Goal: Task Accomplishment & Management: Manage account settings

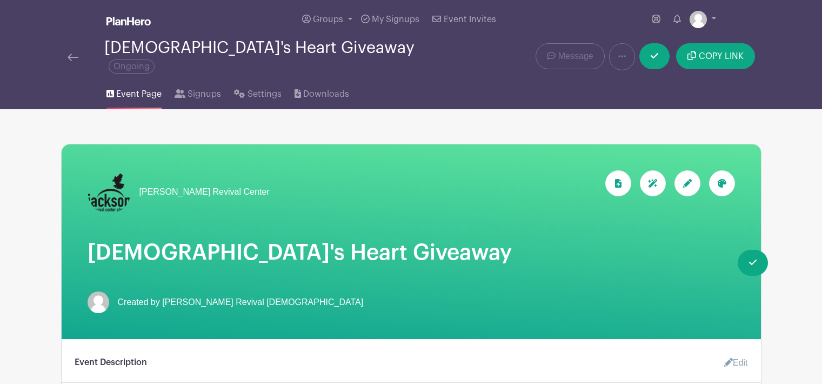
scroll to position [595, 0]
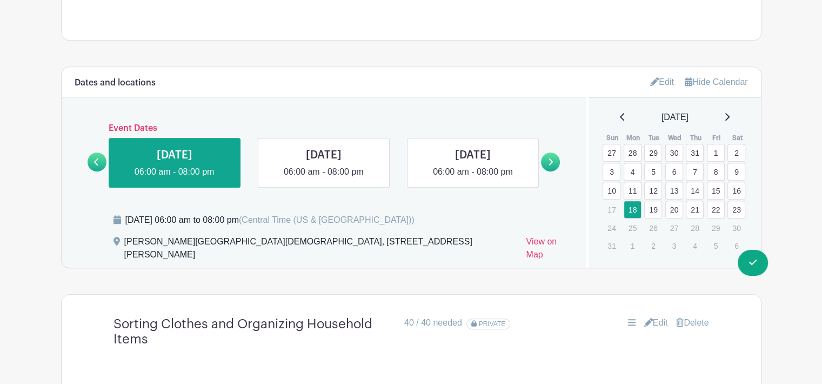
click at [322, 110] on div "Dates and locations Event Dates [DATE] 06:00 pm - 08:00 pm [DATE] 06:30 pm - 08…" at bounding box center [324, 167] width 525 height 201
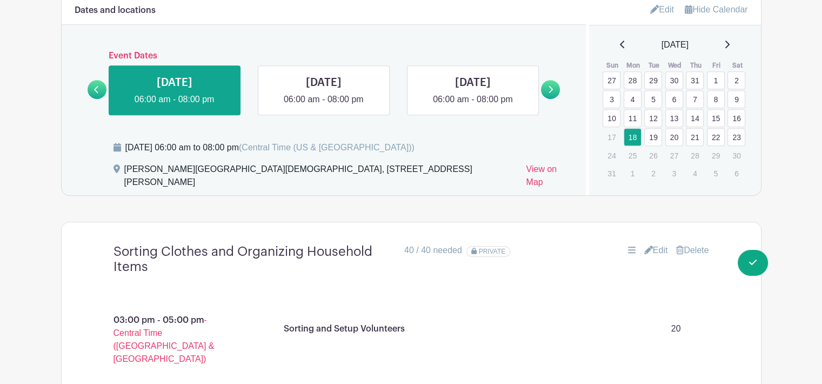
scroll to position [541, 0]
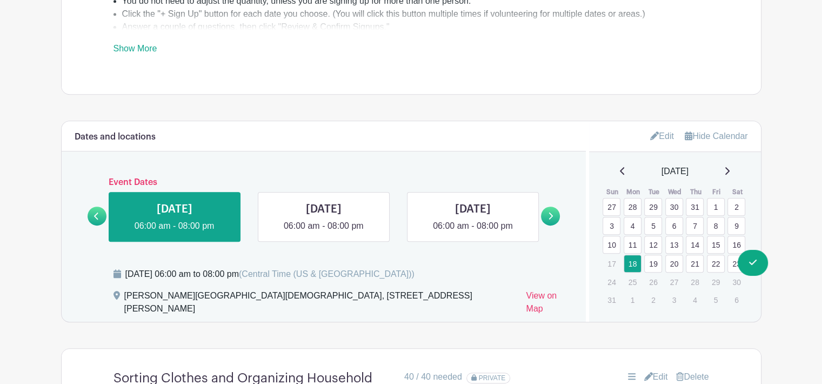
click at [675, 199] on link "30" at bounding box center [675, 207] width 18 height 18
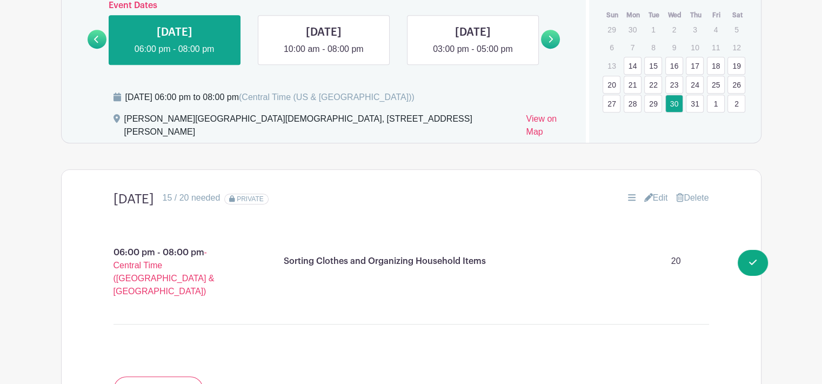
scroll to position [703, 0]
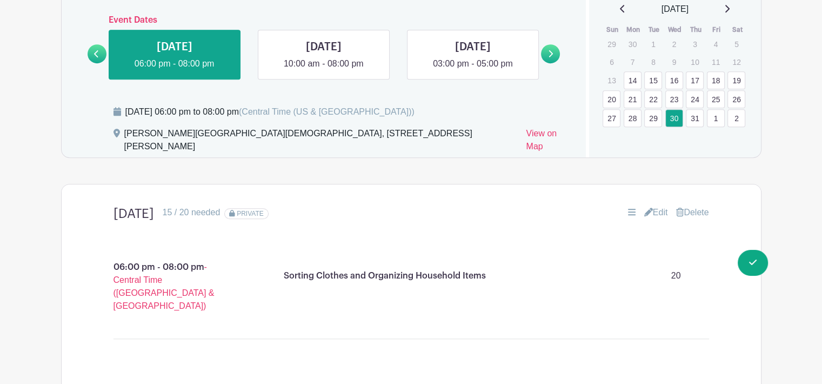
click at [730, 4] on icon at bounding box center [726, 8] width 5 height 9
click at [634, 93] on link "18" at bounding box center [633, 101] width 18 height 18
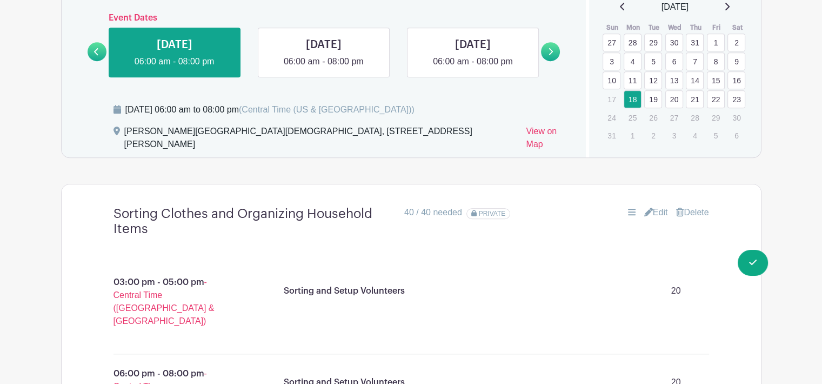
scroll to position [703, 0]
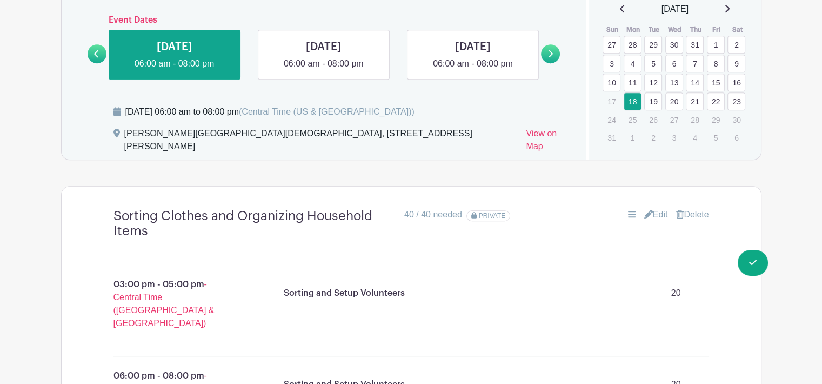
click at [651, 208] on link "Edit" at bounding box center [656, 214] width 24 height 13
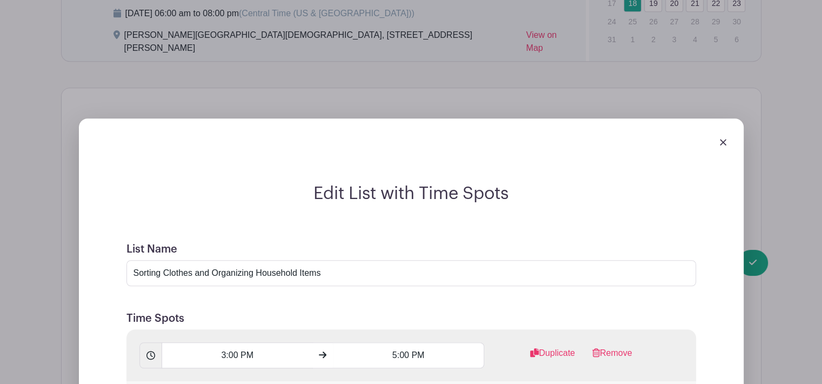
scroll to position [865, 0]
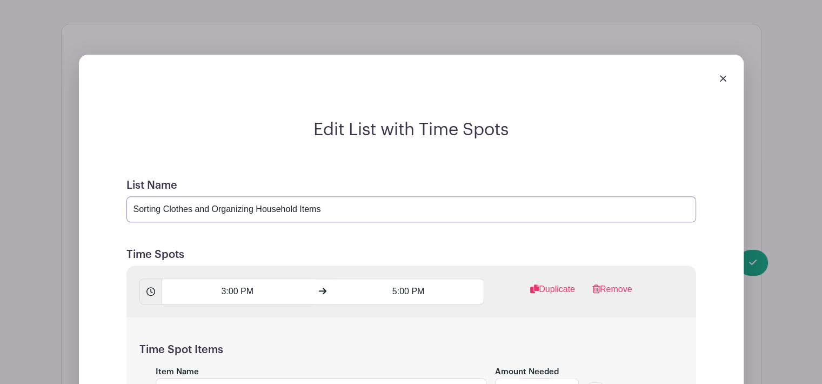
drag, startPoint x: 320, startPoint y: 199, endPoint x: 176, endPoint y: 192, distance: 144.0
click at [222, 196] on input "Sorting Clothes and Organizing Household Items" at bounding box center [412, 209] width 570 height 26
click at [176, 196] on input "Sorting Clothes and Organizing Household Items" at bounding box center [412, 209] width 570 height 26
drag, startPoint x: 160, startPoint y: 193, endPoint x: 130, endPoint y: 193, distance: 29.7
click at [130, 196] on input "Sorting Clothes and Organizing Household Items" at bounding box center [412, 209] width 570 height 26
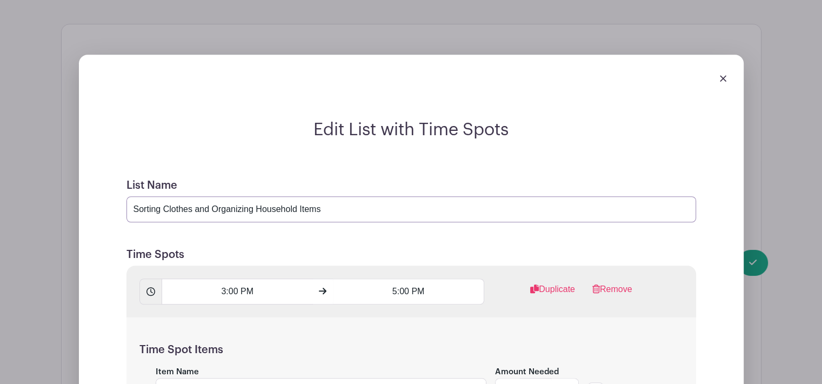
click at [353, 196] on input "Sorting Clothes and Organizing Household Items" at bounding box center [412, 209] width 570 height 26
drag, startPoint x: 330, startPoint y: 199, endPoint x: 125, endPoint y: 195, distance: 205.0
click at [127, 196] on input "Sorting Clothes and Organizing Household Items" at bounding box center [412, 209] width 570 height 26
type input "[DATE]"
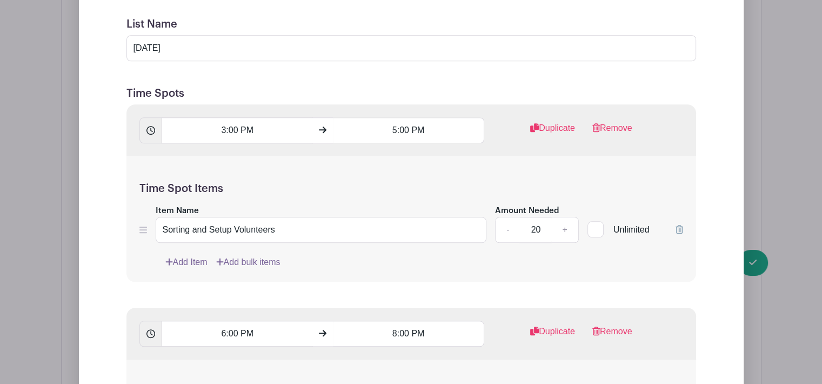
scroll to position [1027, 0]
click at [163, 221] on input "Sorting and Setup Volunteers" at bounding box center [321, 229] width 331 height 26
drag, startPoint x: 201, startPoint y: 223, endPoint x: 280, endPoint y: 231, distance: 79.4
click at [280, 231] on input "Sorting and Setup Volunteers" at bounding box center [321, 229] width 331 height 26
click at [232, 191] on div "Time Spot Items Item Name Sorting and Setup Volunteers Amount Needed - 20 + Unl…" at bounding box center [412, 218] width 570 height 126
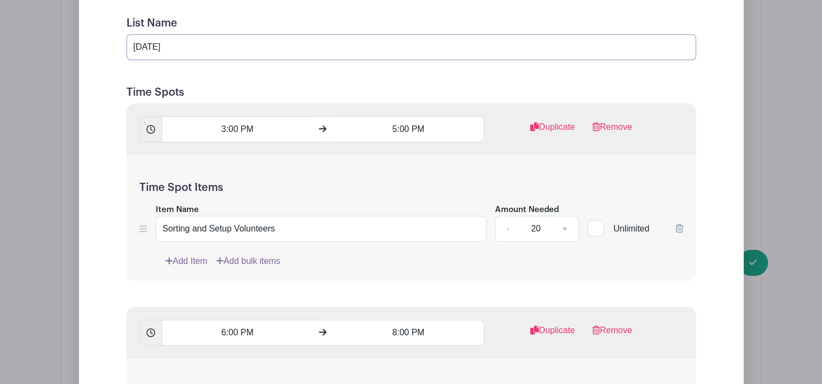
click at [230, 37] on input "[DATE]" at bounding box center [412, 47] width 570 height 26
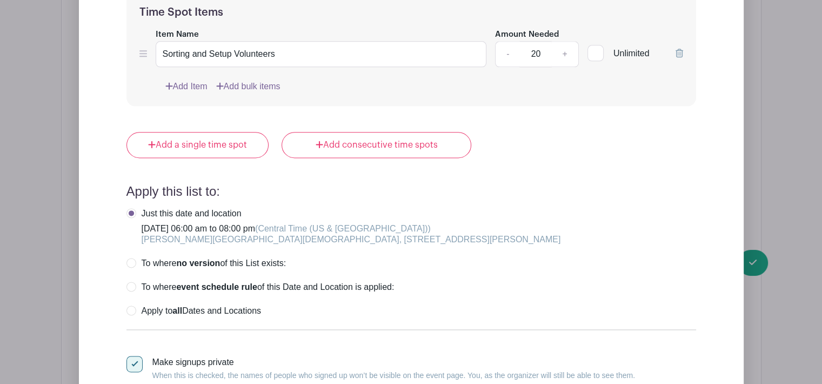
scroll to position [1622, 0]
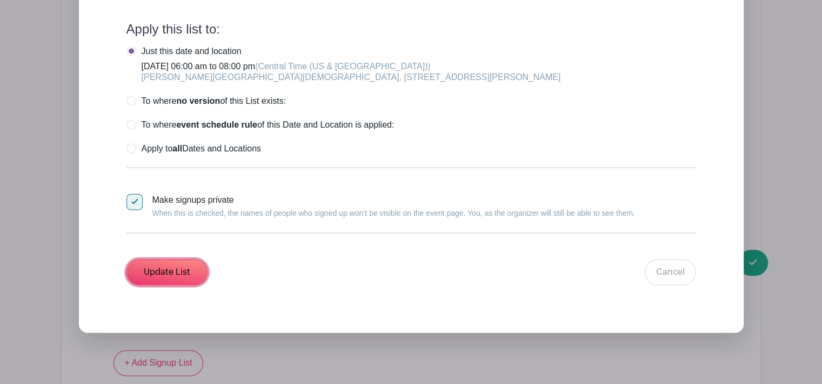
click at [174, 259] on input "Update List" at bounding box center [167, 272] width 81 height 26
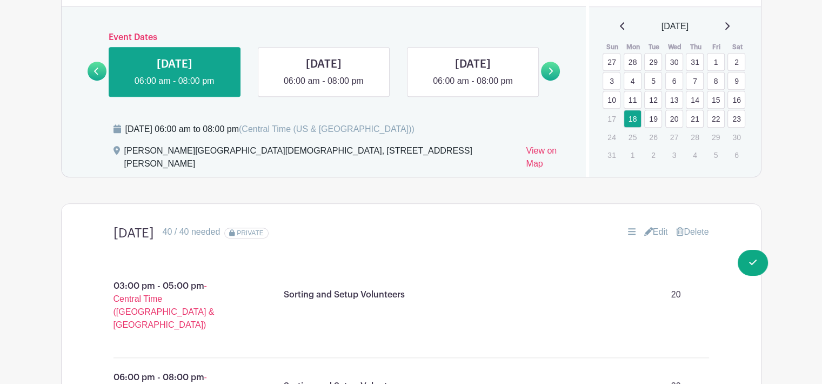
scroll to position [679, 0]
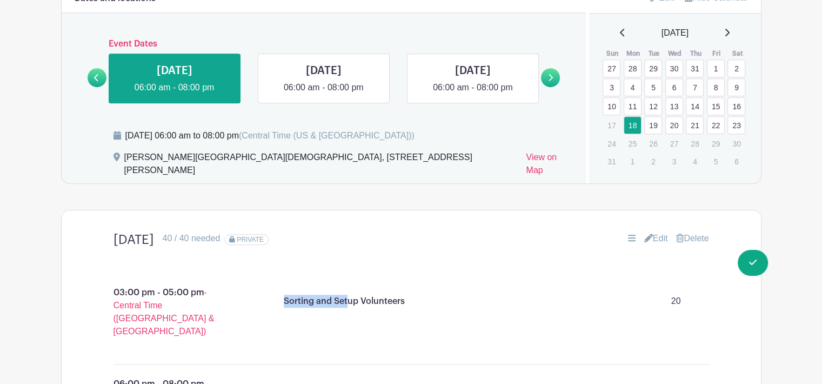
drag, startPoint x: 285, startPoint y: 292, endPoint x: 366, endPoint y: 297, distance: 80.7
click at [357, 296] on p "Sorting and Setup Volunteers" at bounding box center [344, 301] width 121 height 13
drag, startPoint x: 377, startPoint y: 299, endPoint x: 400, endPoint y: 301, distance: 23.3
click at [400, 301] on div "Sorting and Setup Volunteers 20" at bounding box center [492, 301] width 425 height 30
click at [301, 295] on p "Sorting and Setup Volunteers" at bounding box center [344, 301] width 121 height 13
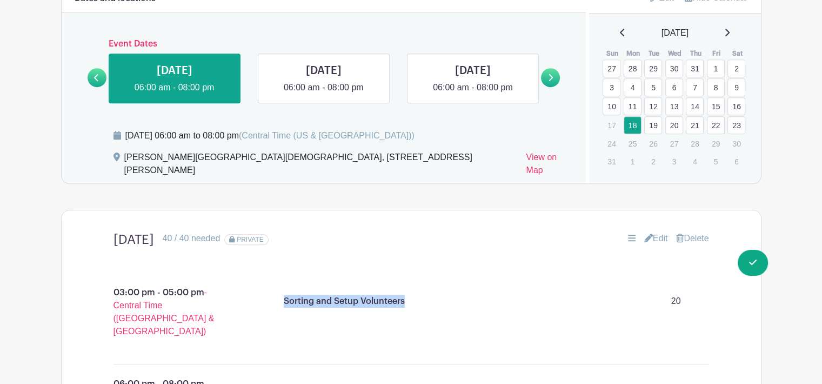
drag, startPoint x: 284, startPoint y: 290, endPoint x: 402, endPoint y: 299, distance: 118.2
click at [402, 299] on div "Sorting and Setup Volunteers 20" at bounding box center [492, 301] width 425 height 30
copy p "Sorting and Setup Volunteers"
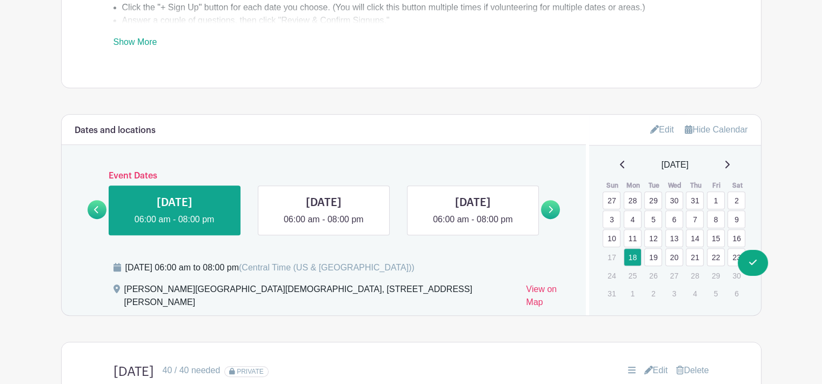
scroll to position [571, 0]
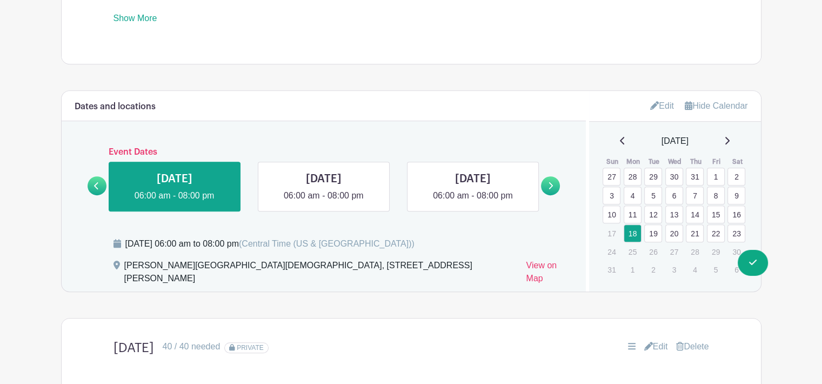
click at [324, 202] on link at bounding box center [324, 202] width 0 height 0
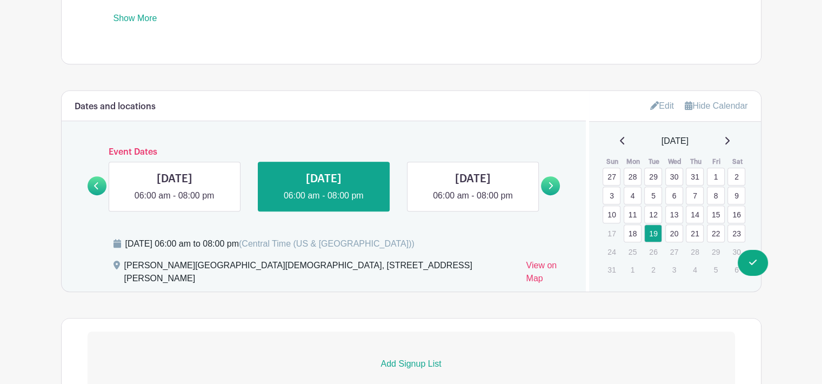
scroll to position [733, 0]
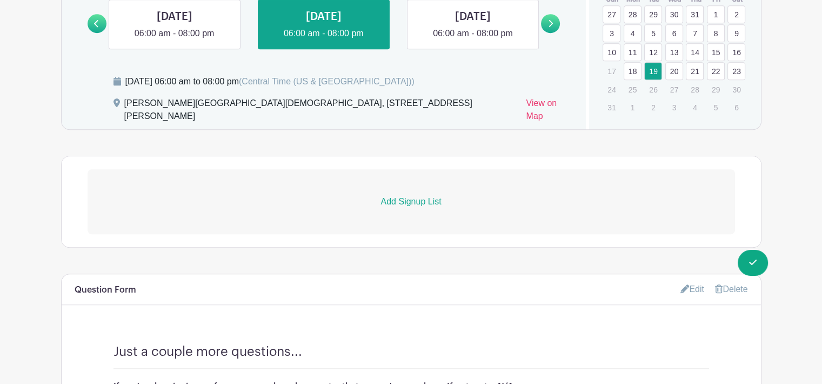
click at [416, 197] on p "Add Signup List" at bounding box center [412, 201] width 648 height 13
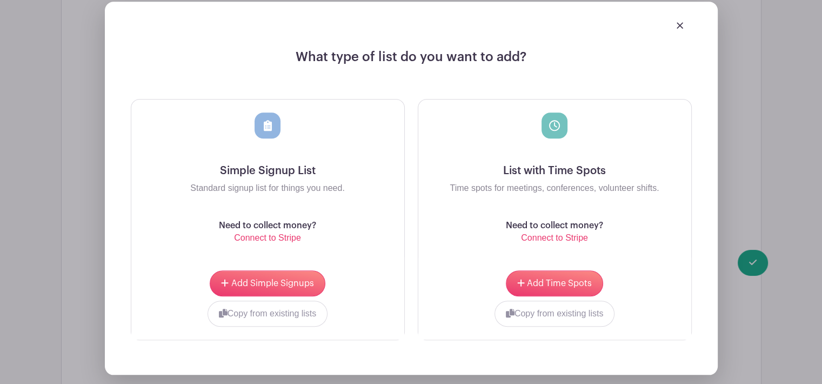
scroll to position [949, 0]
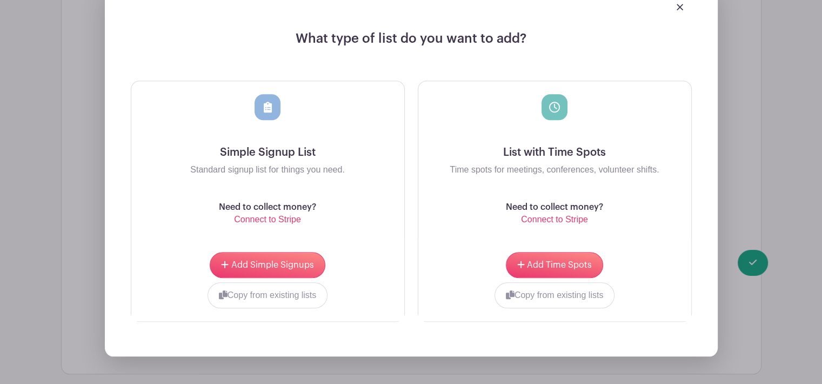
click at [622, 163] on p "Time spots for meetings, conferences, volunteer shifts." at bounding box center [555, 169] width 256 height 13
click at [569, 252] on button "Add Time Spots" at bounding box center [554, 265] width 97 height 26
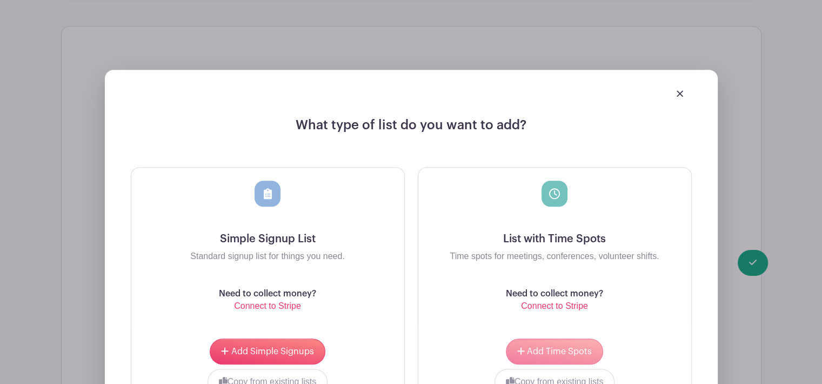
scroll to position [1036, 0]
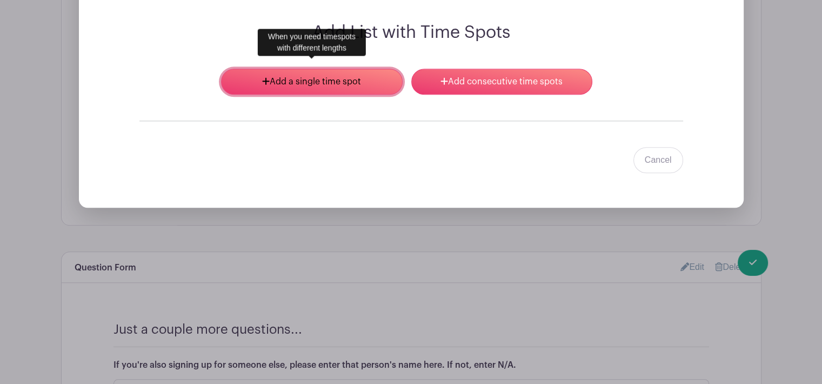
click at [369, 72] on link "Add a single time spot" at bounding box center [311, 82] width 181 height 26
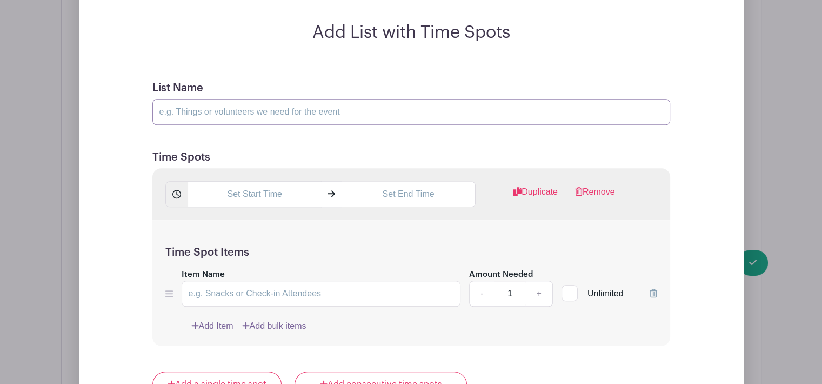
click at [236, 108] on input "List Name" at bounding box center [411, 112] width 518 height 26
type input "[DATE]"
click at [247, 190] on input "text" at bounding box center [255, 194] width 134 height 26
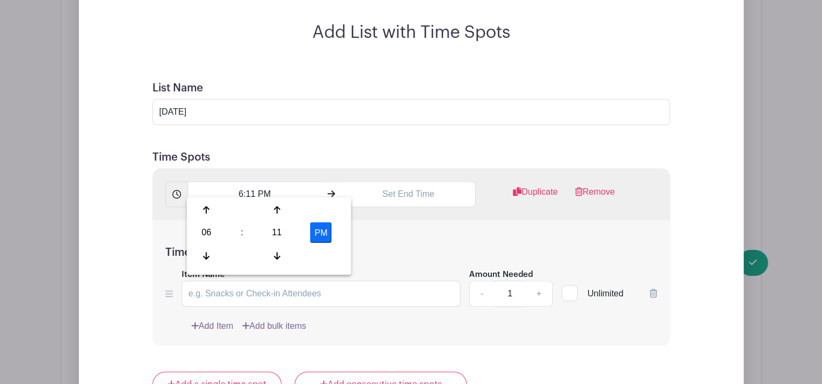
click at [277, 232] on div "11" at bounding box center [277, 232] width 35 height 21
click at [290, 234] on div "30" at bounding box center [287, 232] width 36 height 21
type input "6:30 PM"
click at [424, 185] on input "text" at bounding box center [409, 194] width 134 height 26
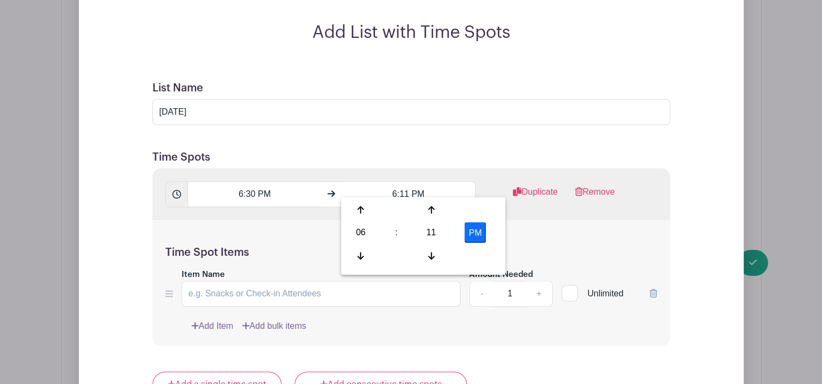
click at [346, 228] on div "06" at bounding box center [360, 232] width 35 height 21
click at [363, 249] on div "08" at bounding box center [361, 255] width 36 height 21
click at [438, 236] on div "11" at bounding box center [431, 232] width 35 height 21
click at [430, 232] on div "30" at bounding box center [441, 232] width 36 height 21
click at [425, 231] on div "30" at bounding box center [431, 232] width 35 height 21
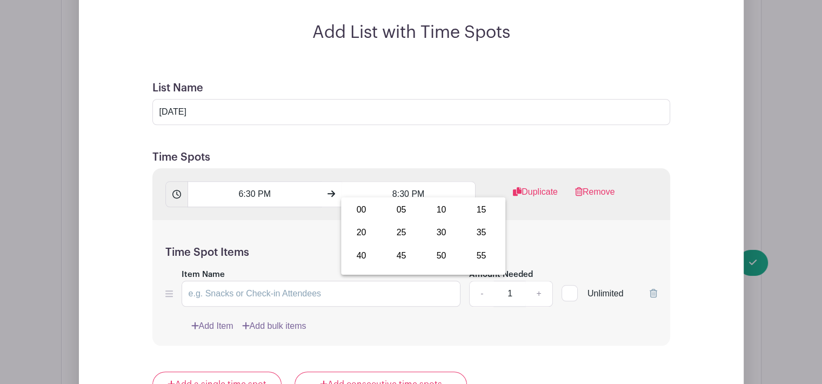
click at [365, 214] on div "00" at bounding box center [361, 209] width 36 height 21
type input "8:00 PM"
click at [580, 233] on div "Time Spot Items Item Name Amount Needed - 1 + Unlimited Add Item Add bulk items" at bounding box center [411, 283] width 518 height 126
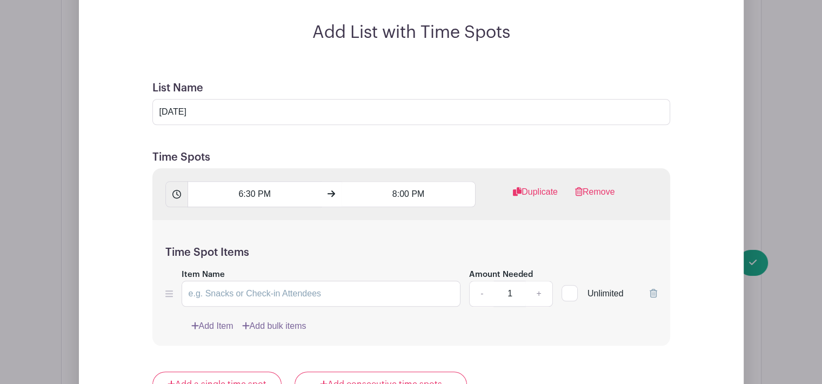
scroll to position [1144, 0]
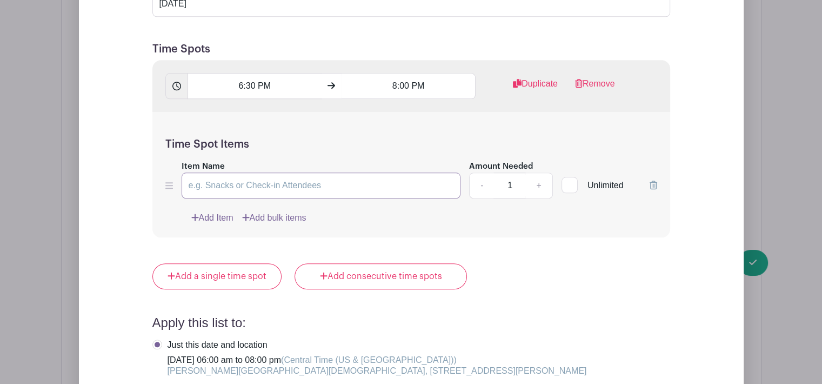
click at [254, 172] on input "Item Name" at bounding box center [322, 185] width 280 height 26
type input "Sorting and Setup Volunteers"
drag, startPoint x: 517, startPoint y: 174, endPoint x: 565, endPoint y: 213, distance: 61.9
click at [517, 174] on input "1" at bounding box center [510, 185] width 32 height 26
type input "20"
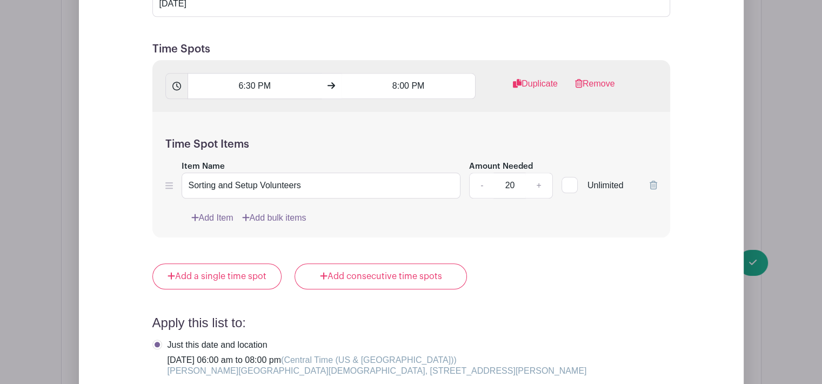
click at [587, 225] on div "Time Spot Items Item Name Sorting and Setup Volunteers Amount Needed - 20 + Unl…" at bounding box center [411, 175] width 518 height 126
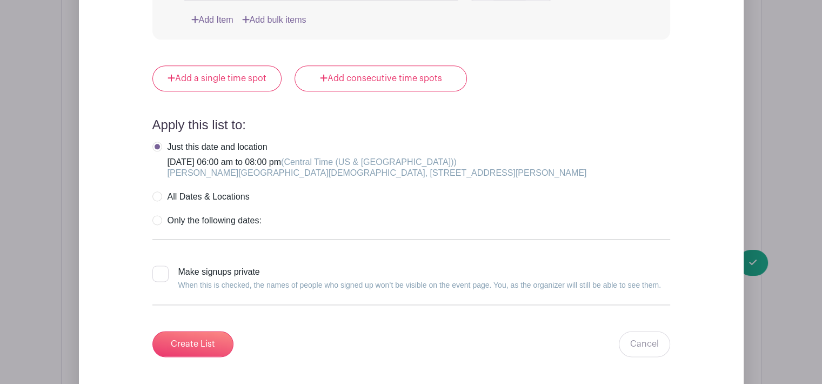
scroll to position [1360, 0]
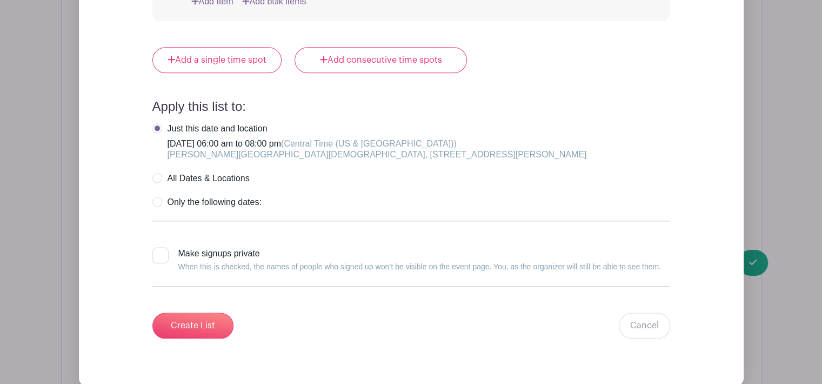
click at [156, 247] on input "Make signups private When this is checked, the names of people who signed up wo…" at bounding box center [155, 250] width 7 height 7
checkbox input "true"
click at [195, 315] on input "Create List" at bounding box center [192, 325] width 81 height 26
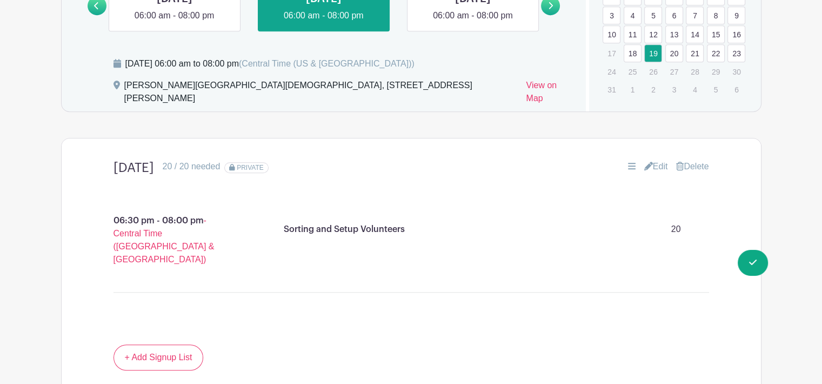
scroll to position [654, 0]
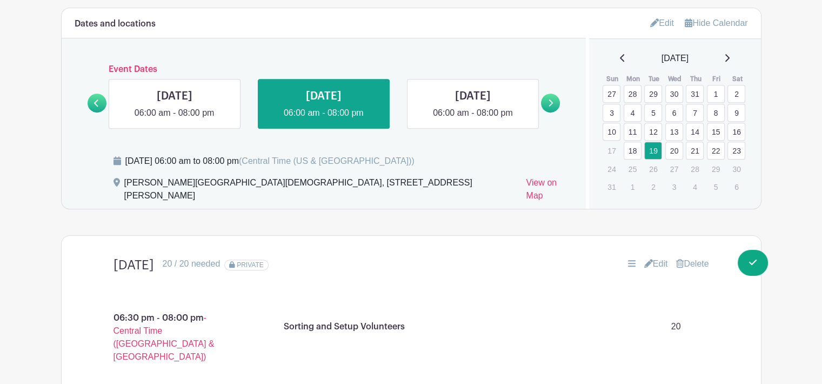
click at [473, 119] on link at bounding box center [473, 119] width 0 height 0
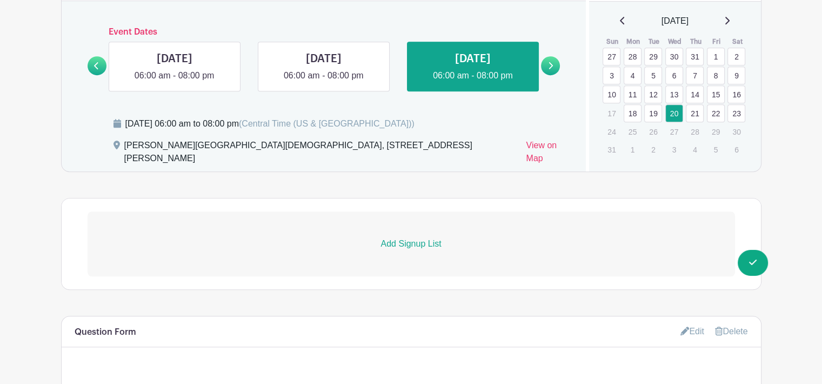
scroll to position [762, 0]
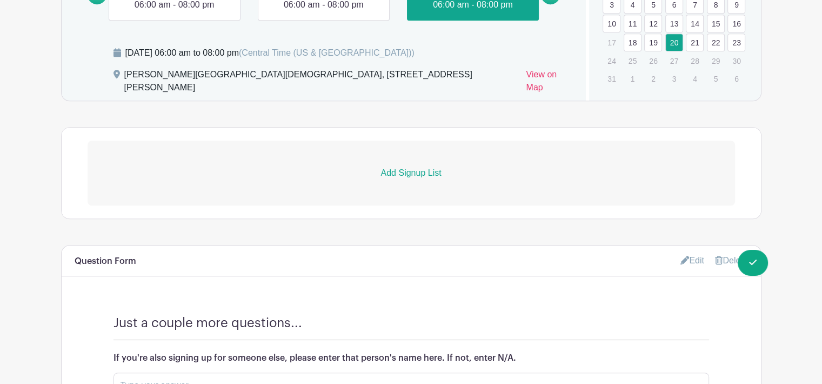
click at [407, 167] on p "Add Signup List" at bounding box center [412, 173] width 648 height 13
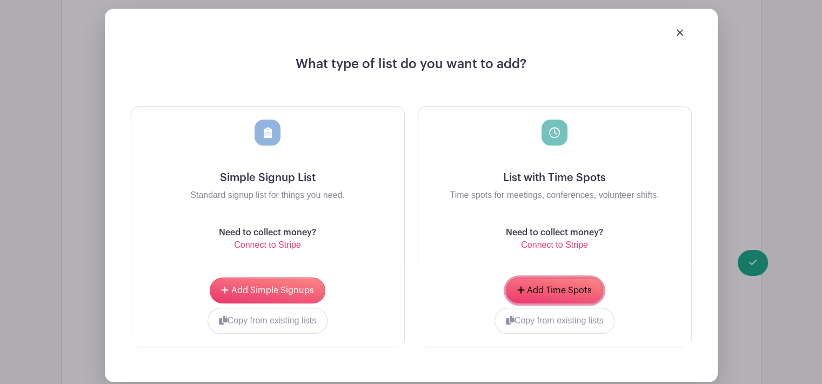
click at [533, 286] on button "Add Time Spots" at bounding box center [554, 290] width 97 height 26
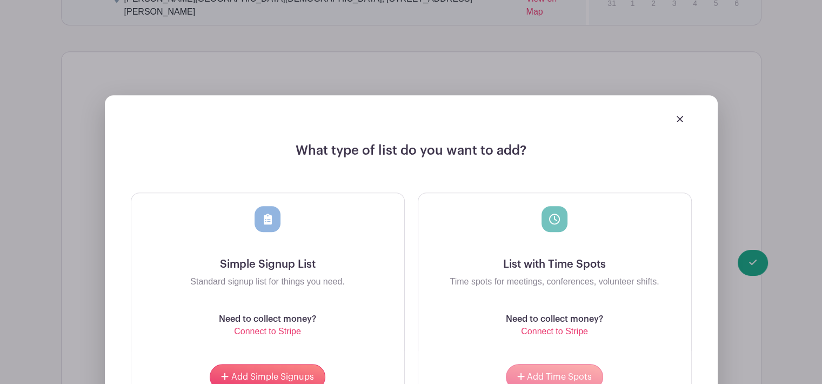
scroll to position [1010, 0]
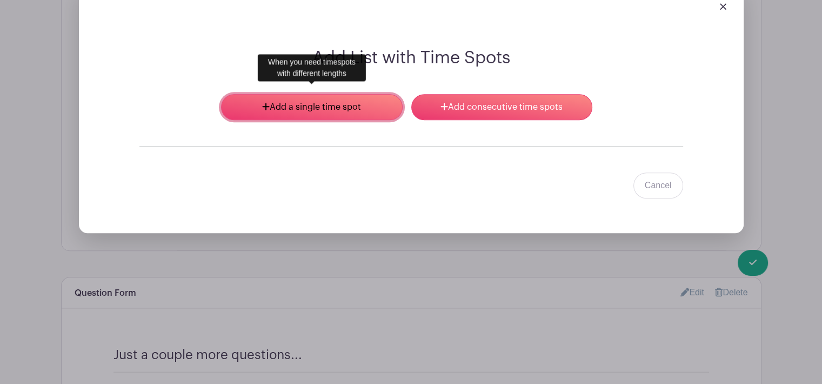
click at [373, 101] on link "Add a single time spot" at bounding box center [311, 107] width 181 height 26
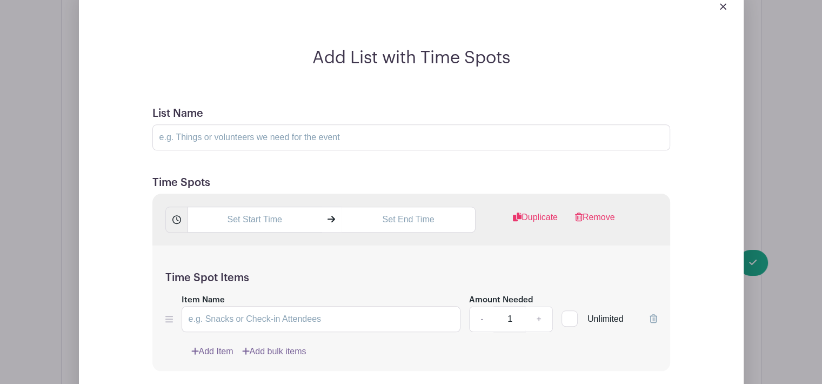
scroll to position [1119, 0]
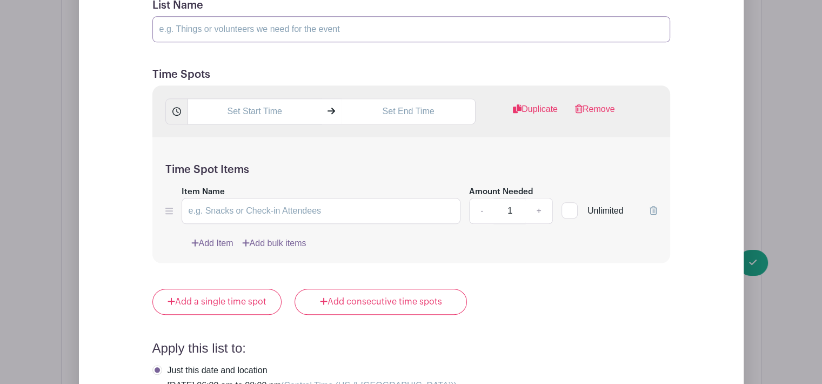
click at [218, 16] on input "List Name" at bounding box center [411, 29] width 518 height 26
type input "[DATE]"
click at [521, 56] on form "List Name [DATE] Time Spots Duplicate Remove Time Spot Items Item Name Amount N…" at bounding box center [411, 289] width 544 height 607
click at [250, 87] on div "Duplicate Remove" at bounding box center [411, 111] width 518 height 52
click at [249, 102] on input "text" at bounding box center [255, 111] width 134 height 26
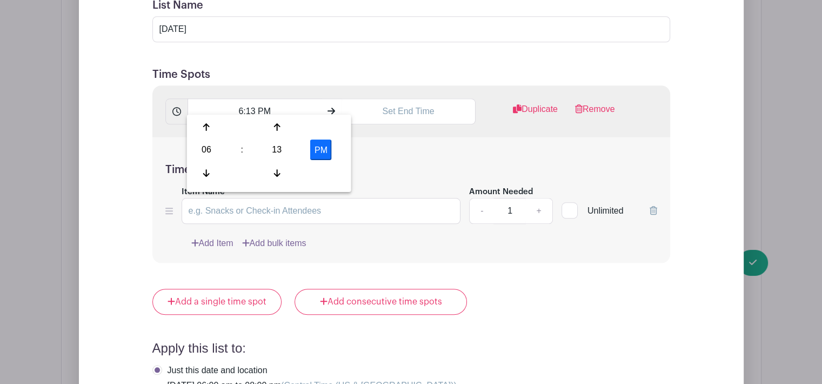
click at [198, 148] on div "06" at bounding box center [206, 149] width 35 height 21
click at [279, 167] on div "10" at bounding box center [287, 172] width 36 height 21
click at [271, 148] on div "13" at bounding box center [277, 149] width 35 height 21
click at [283, 156] on div "30" at bounding box center [287, 149] width 36 height 21
click at [319, 145] on button "PM" at bounding box center [321, 149] width 22 height 21
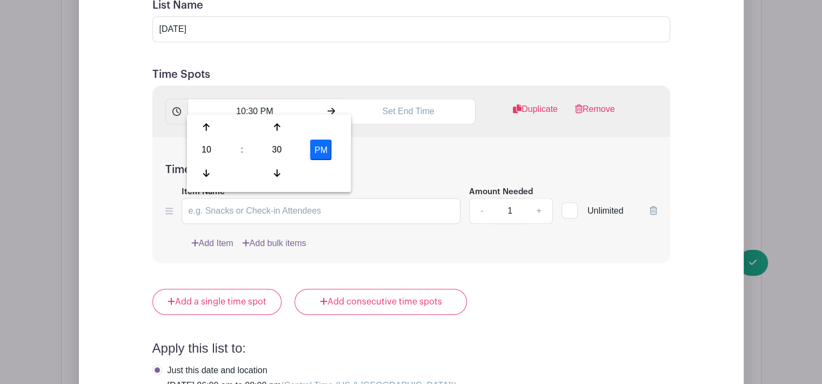
type input "10:30 AM"
click at [430, 103] on input "text" at bounding box center [409, 111] width 134 height 26
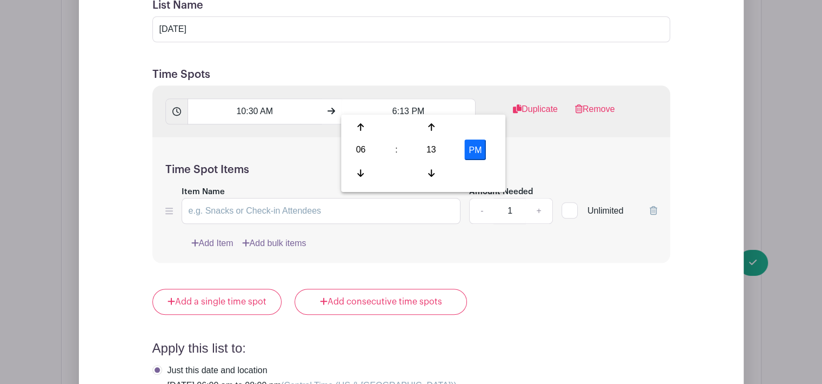
click at [365, 152] on div "06" at bounding box center [360, 149] width 35 height 21
click at [363, 130] on div "12" at bounding box center [361, 127] width 36 height 21
click at [425, 151] on div "13" at bounding box center [431, 149] width 35 height 21
click at [449, 154] on div "30" at bounding box center [441, 149] width 36 height 21
type input "12:30 PM"
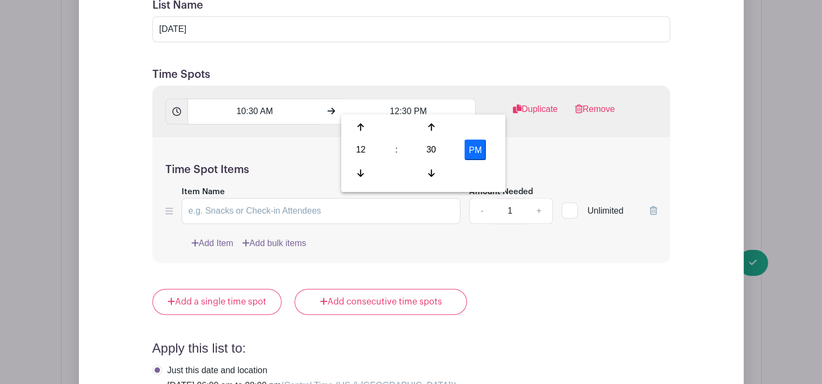
click at [525, 144] on div "Time Spot Items Item Name Amount Needed - 1 + Unlimited Add Item Add bulk items" at bounding box center [411, 200] width 518 height 126
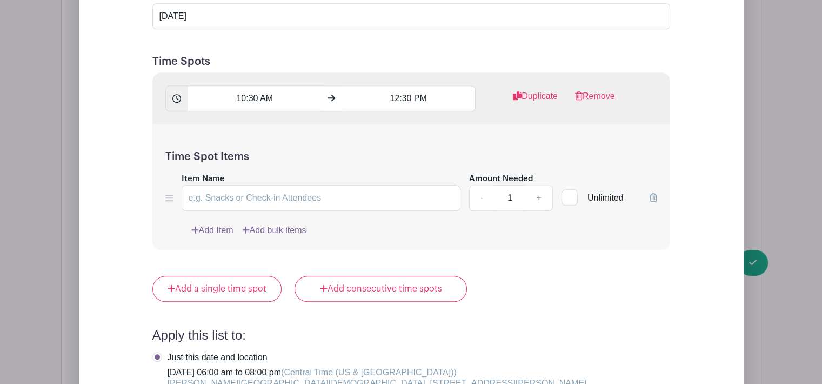
scroll to position [1227, 0]
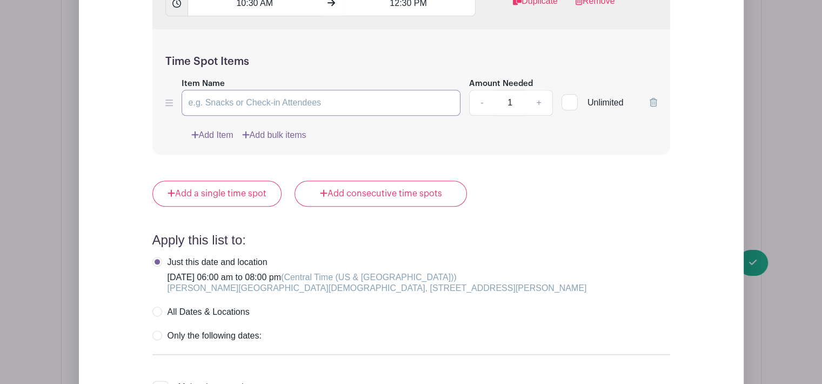
click at [282, 92] on input "Item Name" at bounding box center [322, 103] width 280 height 26
click at [534, 94] on link "+" at bounding box center [539, 103] width 27 height 26
type input "2"
click at [515, 92] on input "2" at bounding box center [510, 103] width 32 height 26
type input "20"
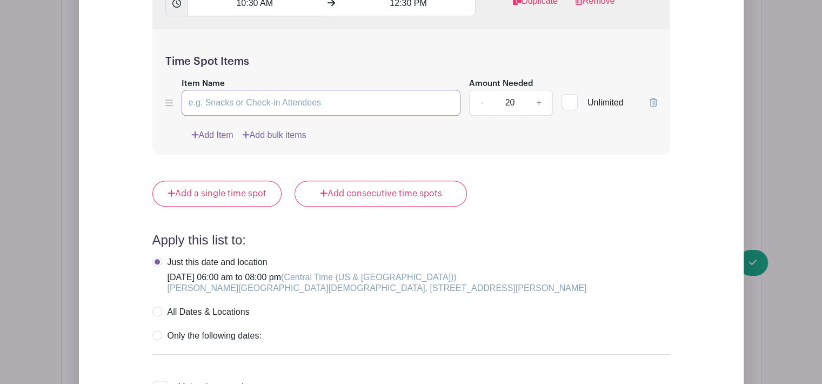
drag, startPoint x: 223, startPoint y: 88, endPoint x: 235, endPoint y: 96, distance: 14.1
click at [223, 90] on input "Item Name" at bounding box center [322, 103] width 280 height 26
type input "Sorting and Setup Volunteers"
click at [558, 165] on form "List Name [DATE] Time Spots 10:30 AM 12:30 PM Duplicate Remove Time Spot Items …" at bounding box center [411, 181] width 544 height 607
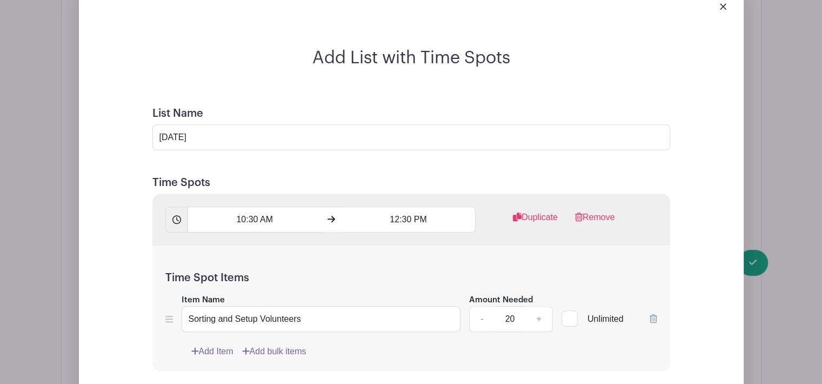
scroll to position [1065, 0]
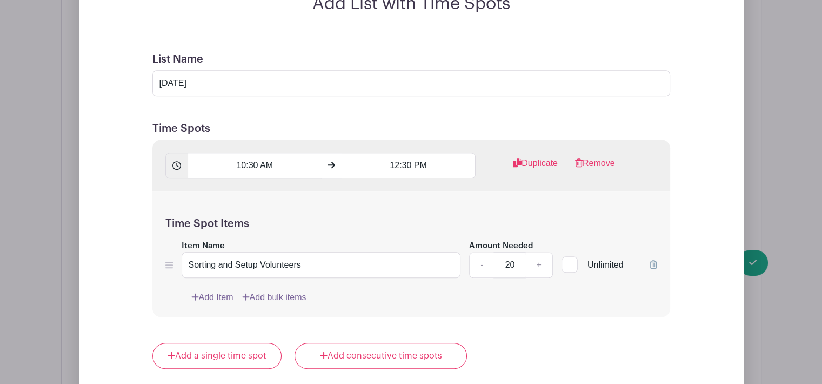
click at [546, 157] on link "Duplicate" at bounding box center [535, 168] width 45 height 22
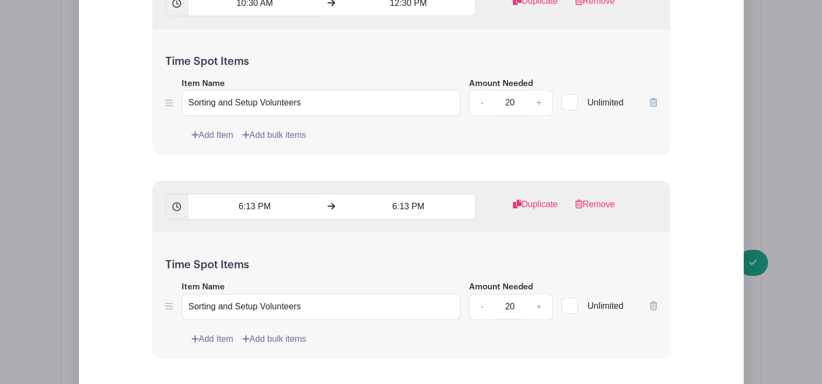
scroll to position [1281, 0]
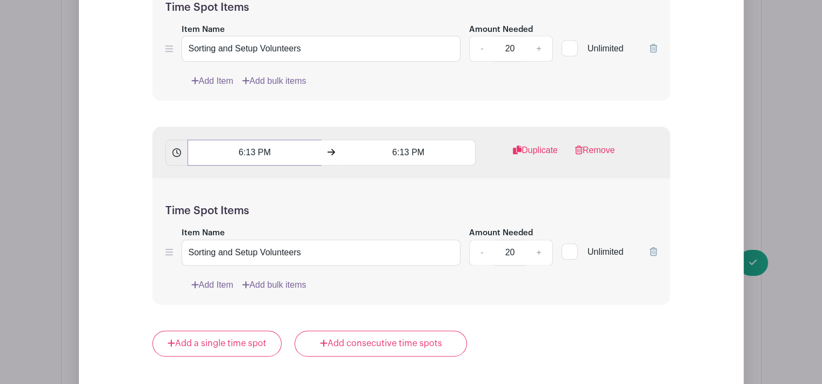
click at [254, 142] on input "6:13 PM" at bounding box center [255, 152] width 134 height 26
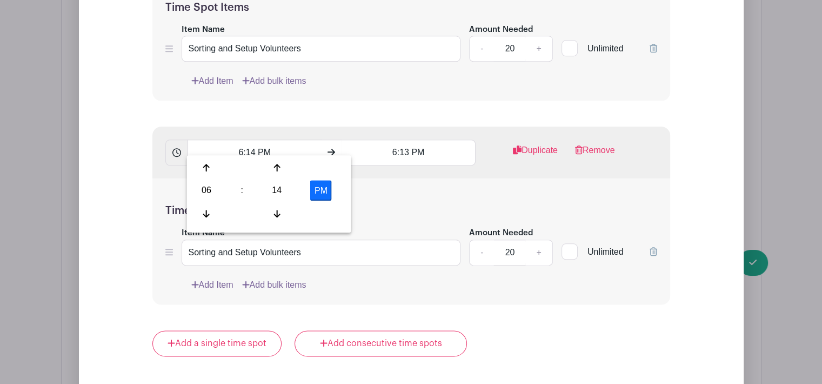
click at [280, 189] on div "14" at bounding box center [277, 190] width 35 height 21
click at [215, 169] on div "00" at bounding box center [207, 167] width 36 height 21
type input "6:00 PM"
click at [413, 146] on input "6:13 PM" at bounding box center [409, 152] width 134 height 26
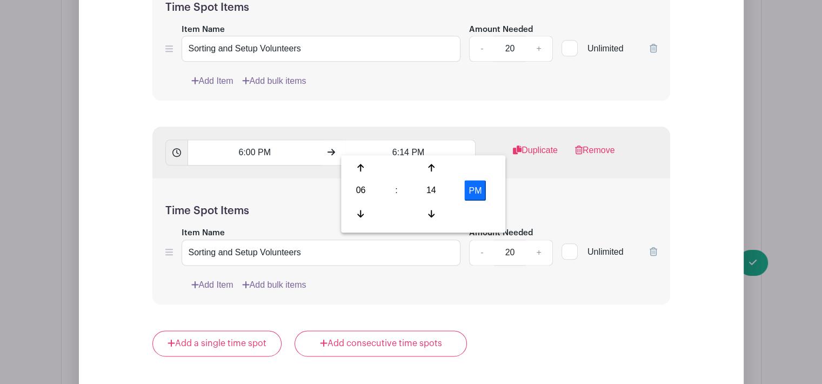
click at [355, 184] on div "06" at bounding box center [360, 190] width 35 height 21
click at [362, 208] on div "08" at bounding box center [361, 213] width 36 height 21
click at [430, 182] on div "14" at bounding box center [431, 190] width 35 height 21
click at [370, 161] on div "00" at bounding box center [361, 167] width 36 height 21
type input "8:00 PM"
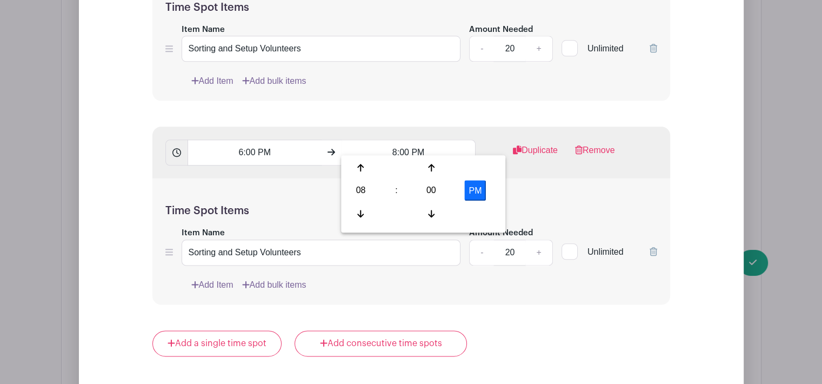
click at [320, 188] on div "Time Spot Items Item Name Sorting and Setup Volunteers Amount Needed - 20 + Unl…" at bounding box center [411, 241] width 518 height 126
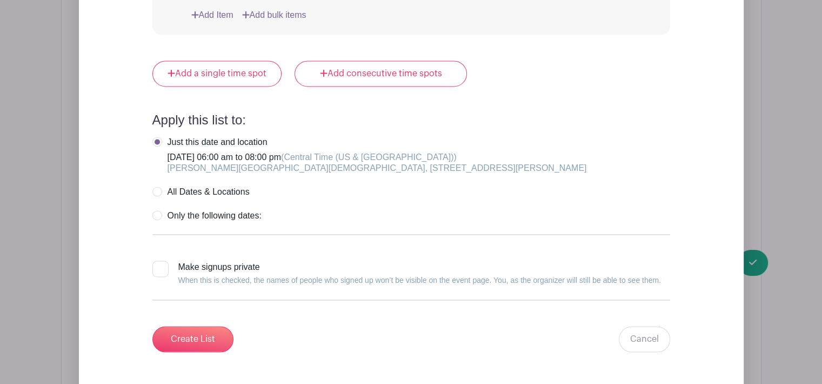
scroll to position [1551, 0]
click at [162, 260] on div at bounding box center [160, 268] width 16 height 16
click at [159, 260] on input "Make signups private When this is checked, the names of people who signed up wo…" at bounding box center [155, 263] width 7 height 7
checkbox input "true"
click at [201, 325] on input "Create List" at bounding box center [192, 338] width 81 height 26
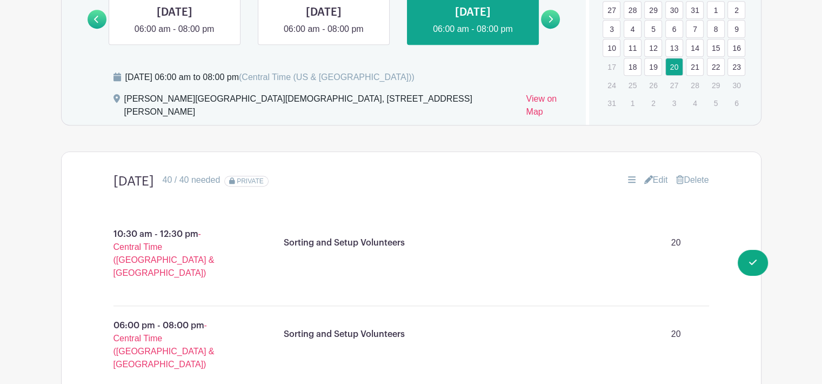
scroll to position [679, 0]
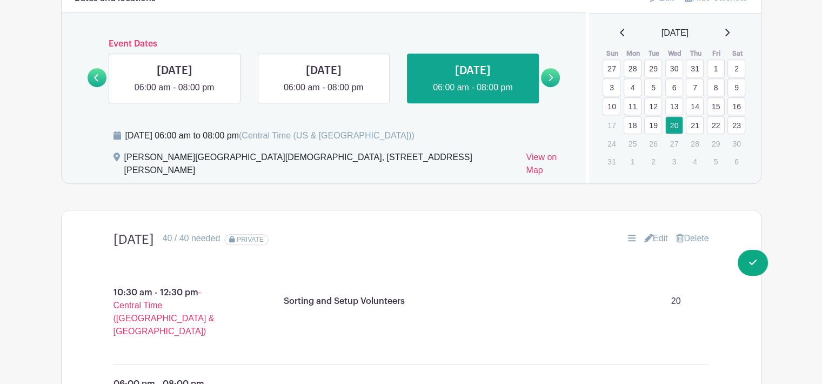
click at [545, 68] on link at bounding box center [550, 77] width 19 height 19
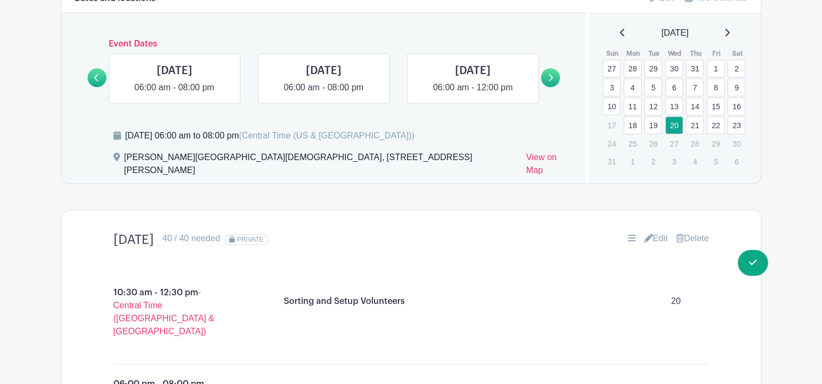
click at [175, 94] on link at bounding box center [175, 94] width 0 height 0
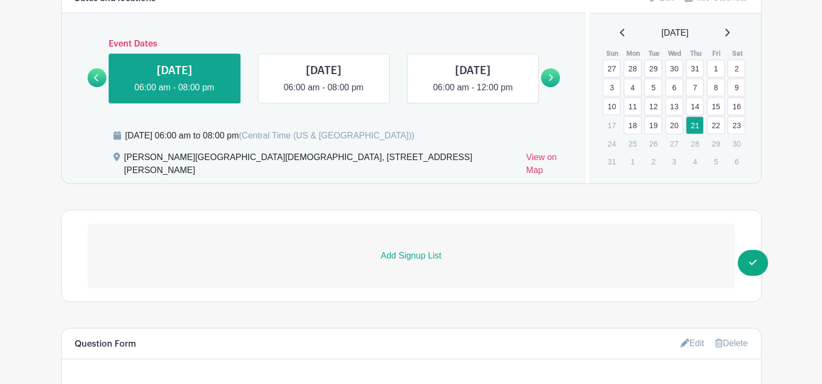
click at [403, 249] on p "Add Signup List" at bounding box center [412, 255] width 648 height 13
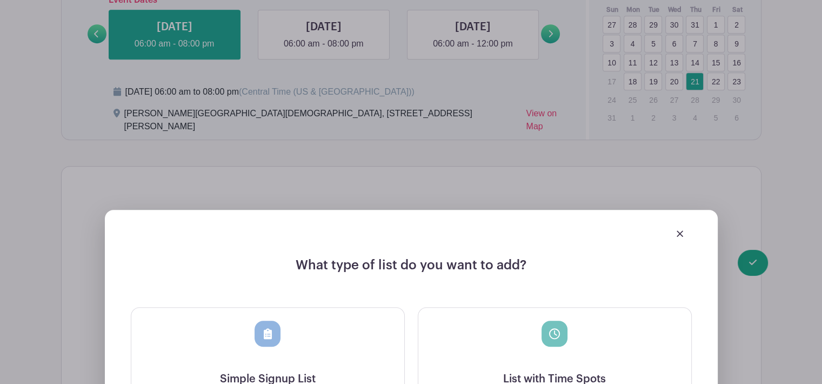
scroll to position [733, 0]
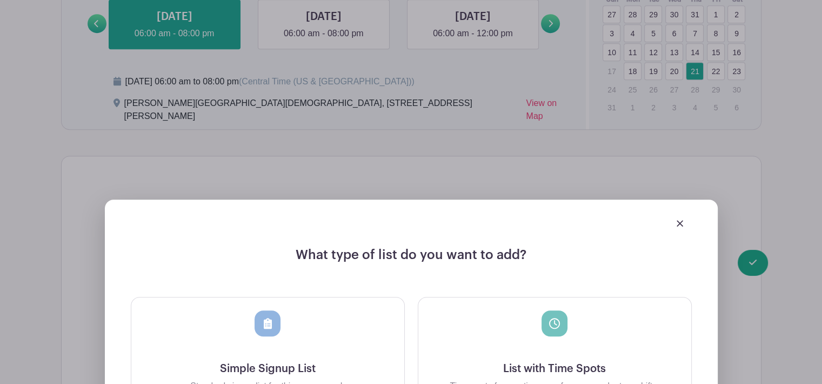
click at [677, 220] on img at bounding box center [680, 223] width 6 height 6
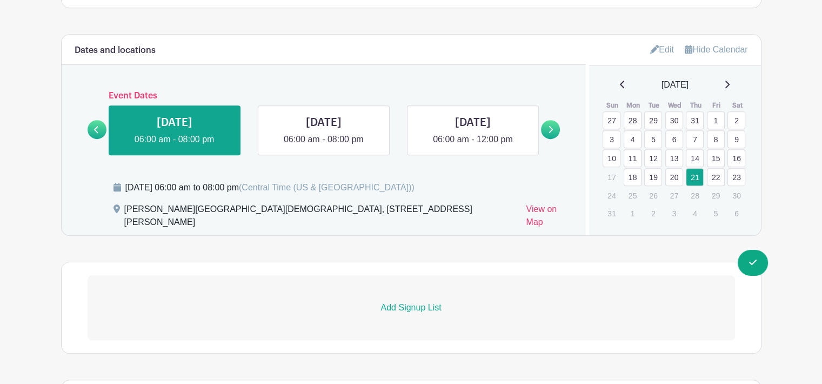
scroll to position [625, 0]
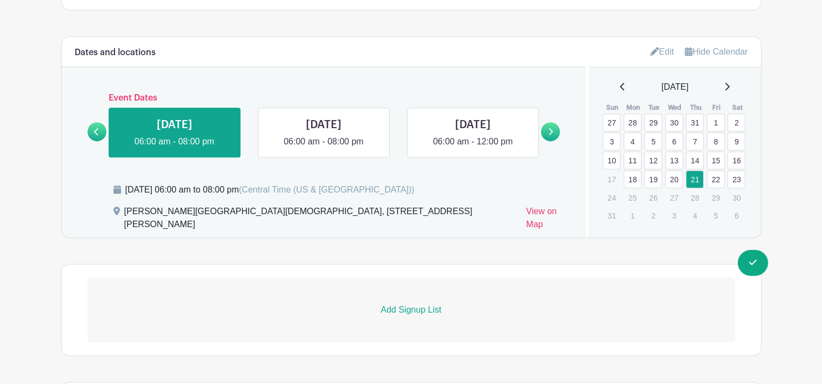
click at [175, 148] on link at bounding box center [175, 148] width 0 height 0
click at [425, 303] on p "Add Signup List" at bounding box center [412, 309] width 648 height 13
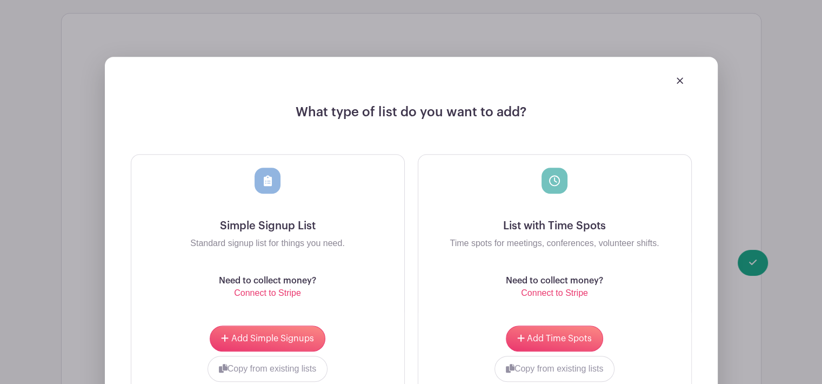
scroll to position [949, 0]
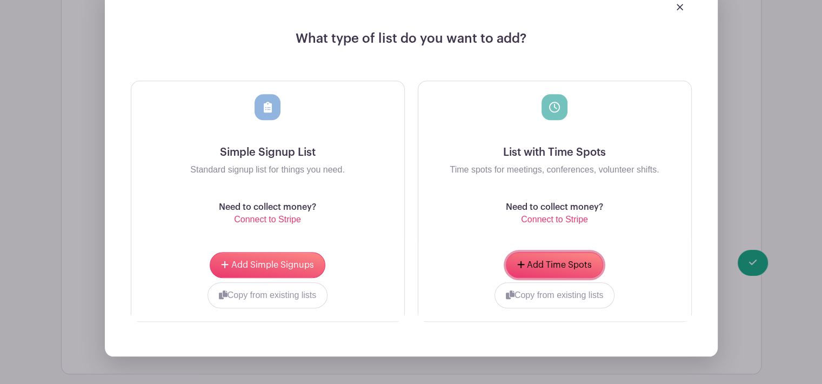
click at [538, 252] on button "Add Time Spots" at bounding box center [554, 265] width 97 height 26
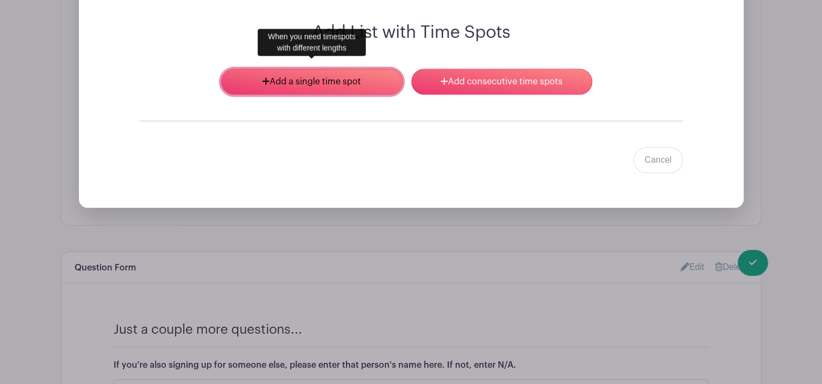
click at [324, 71] on link "Add a single time spot" at bounding box center [311, 82] width 181 height 26
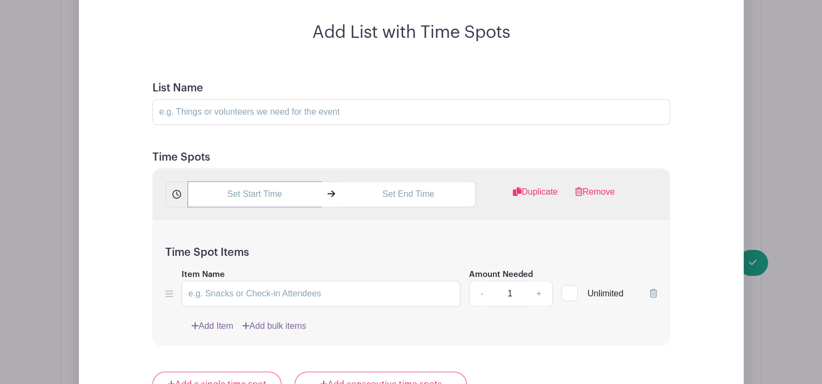
click at [251, 181] on input "text" at bounding box center [255, 194] width 134 height 26
type input "6:15 PM"
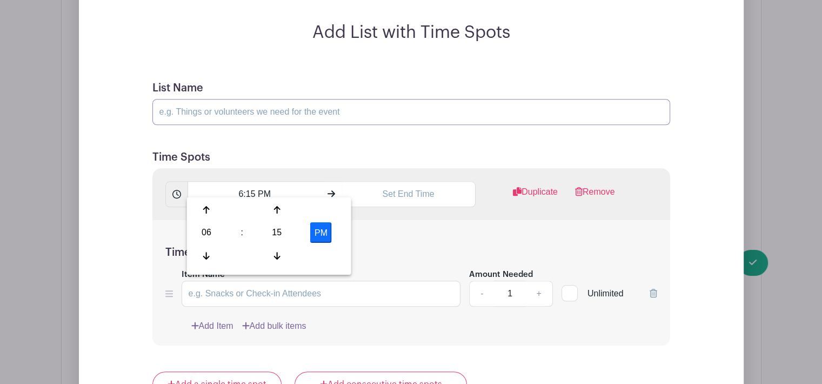
drag, startPoint x: 235, startPoint y: 91, endPoint x: 242, endPoint y: 114, distance: 23.3
click at [235, 99] on input "List Name" at bounding box center [411, 112] width 518 height 26
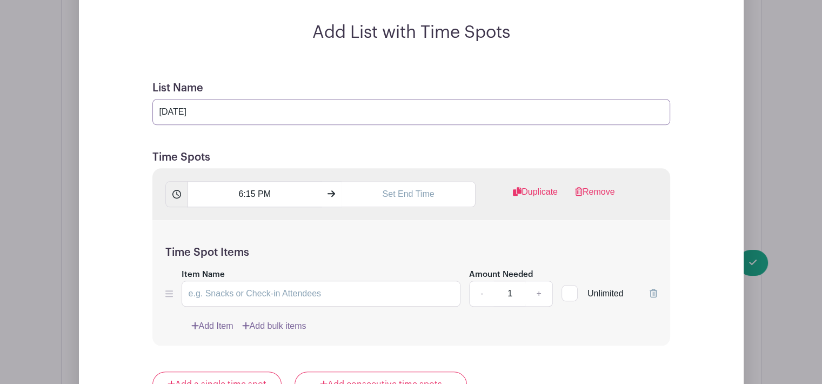
type input "[DATE]"
click at [248, 181] on input "6:15 PM" at bounding box center [255, 194] width 134 height 26
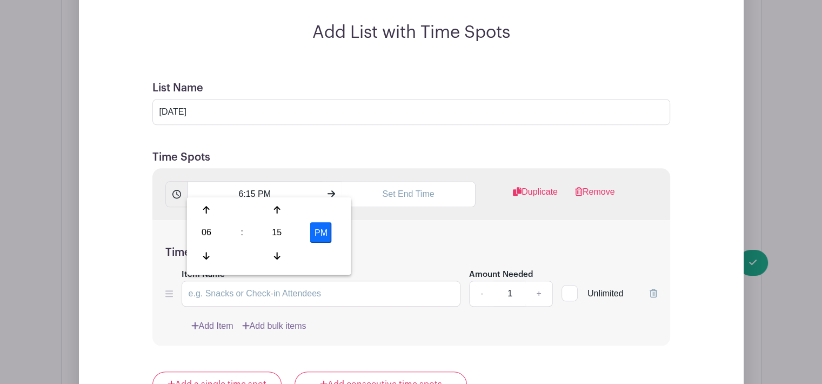
click at [211, 228] on div "06" at bounding box center [206, 232] width 35 height 21
click at [296, 256] on div "10" at bounding box center [287, 255] width 36 height 21
click at [275, 234] on div "15" at bounding box center [277, 232] width 35 height 21
click at [207, 210] on div "00" at bounding box center [207, 209] width 36 height 21
click at [321, 228] on button "PM" at bounding box center [321, 232] width 22 height 21
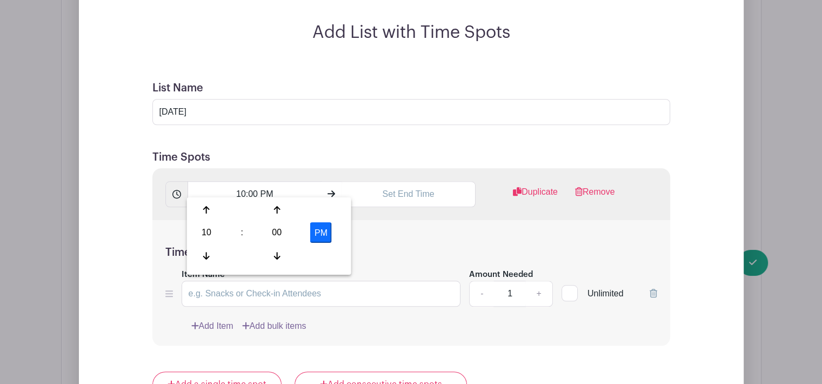
type input "10:00 AM"
click at [409, 190] on input "text" at bounding box center [409, 194] width 134 height 26
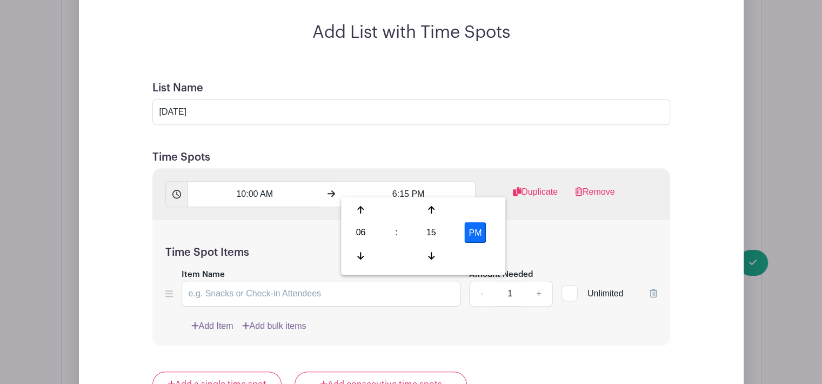
click at [359, 229] on div "06" at bounding box center [360, 232] width 35 height 21
click at [365, 204] on div "12" at bounding box center [361, 209] width 36 height 21
click at [440, 236] on div "15" at bounding box center [431, 232] width 35 height 21
click at [364, 212] on div "00" at bounding box center [361, 209] width 36 height 21
type input "12:00 PM"
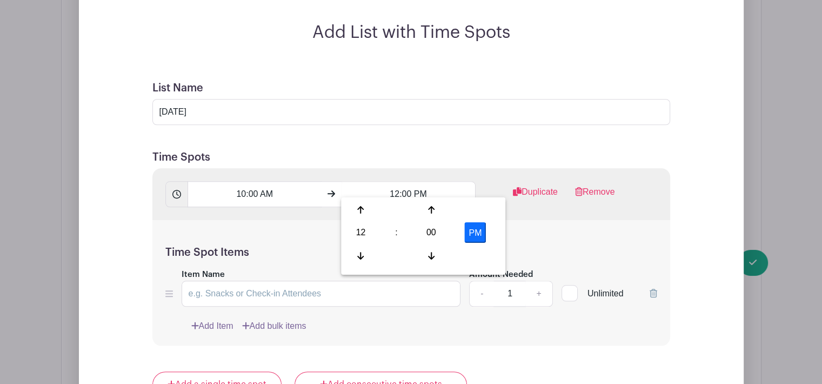
click at [549, 225] on div "Time Spot Items Item Name Amount Needed - 1 + Unlimited Add Item Add bulk items" at bounding box center [411, 283] width 518 height 126
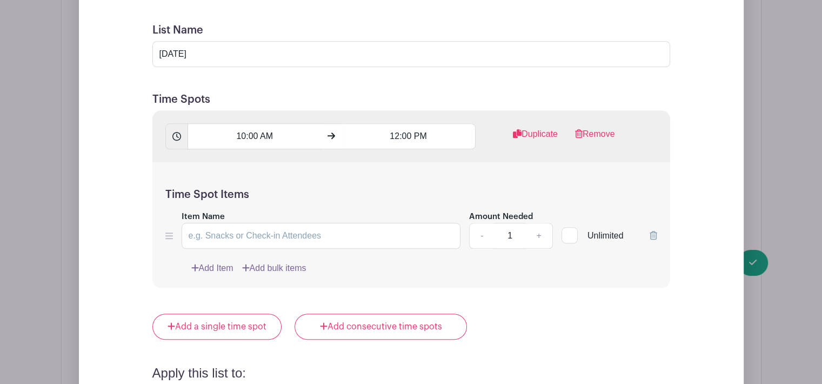
scroll to position [1144, 0]
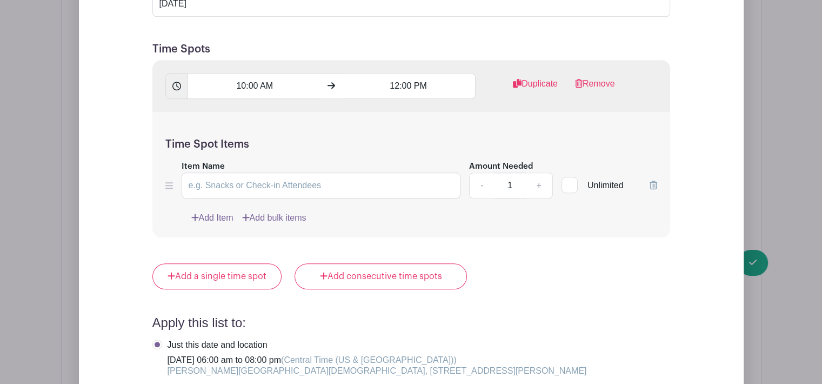
click at [254, 193] on div "Time Spot Items Item Name Amount Needed - 1 + Unlimited Add Item Add bulk items" at bounding box center [411, 175] width 518 height 126
click at [275, 179] on input "Item Name" at bounding box center [322, 185] width 280 height 26
type input "Sorting and Setup Volunteers"
click at [519, 174] on input "1" at bounding box center [510, 185] width 32 height 26
type input "20"
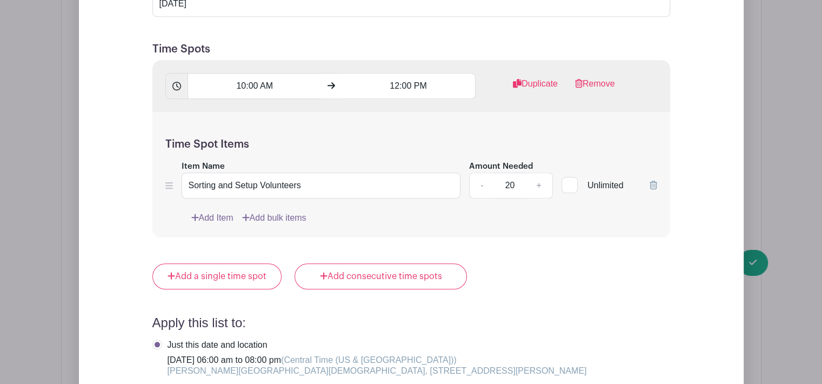
click at [545, 263] on div "Add a single time spot Add consecutive time spots" at bounding box center [411, 276] width 518 height 26
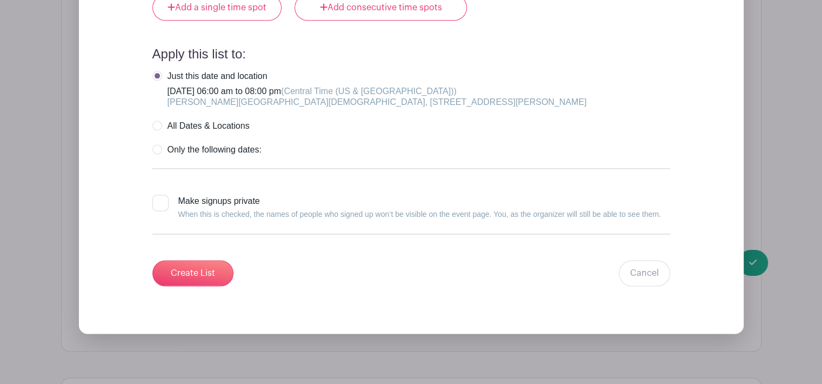
scroll to position [1414, 0]
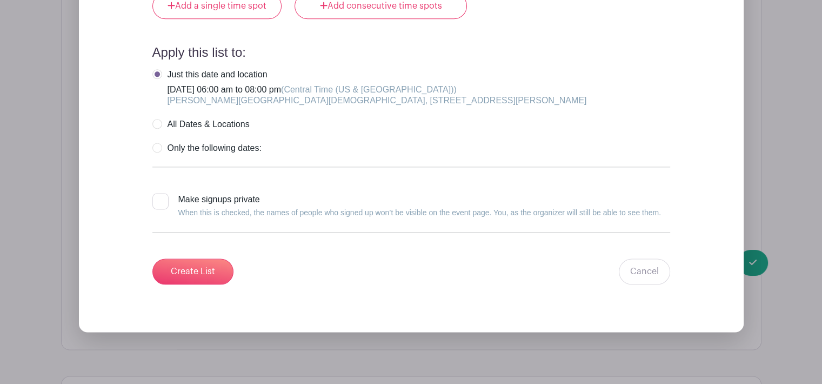
click at [158, 193] on div at bounding box center [160, 201] width 16 height 16
click at [158, 193] on input "Make signups private When this is checked, the names of people who signed up wo…" at bounding box center [155, 196] width 7 height 7
checkbox input "true"
click at [214, 258] on input "Create List" at bounding box center [192, 271] width 81 height 26
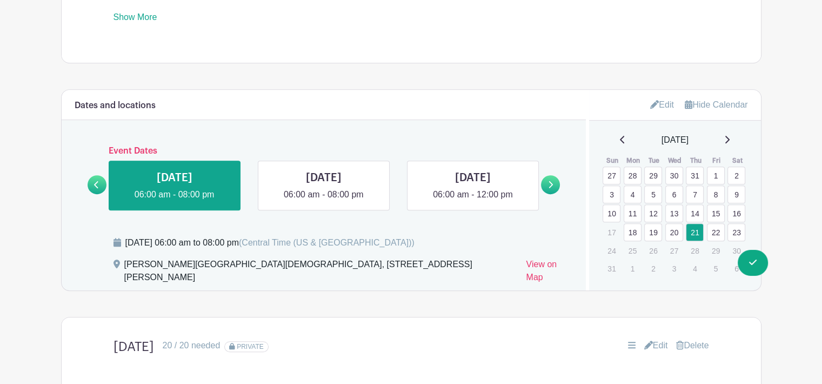
scroll to position [571, 0]
click at [324, 202] on link at bounding box center [324, 202] width 0 height 0
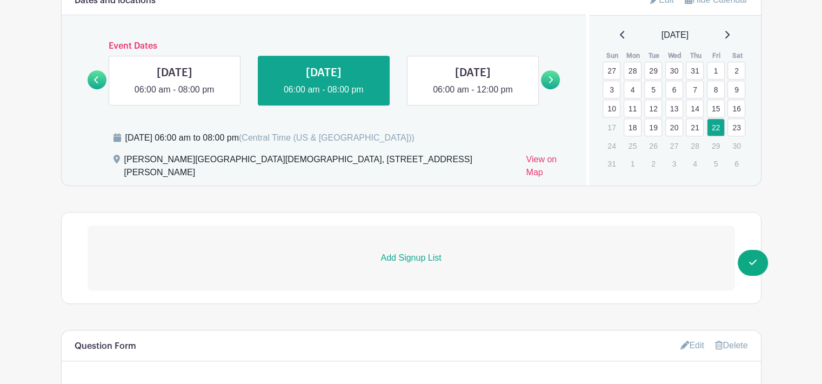
scroll to position [734, 0]
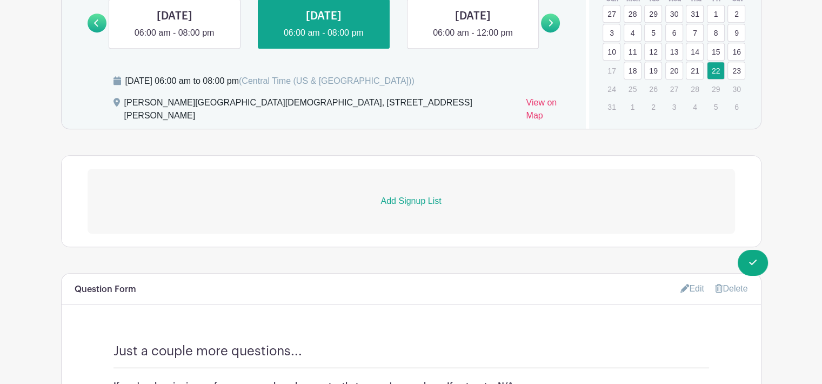
click at [415, 195] on p "Add Signup List" at bounding box center [412, 201] width 648 height 13
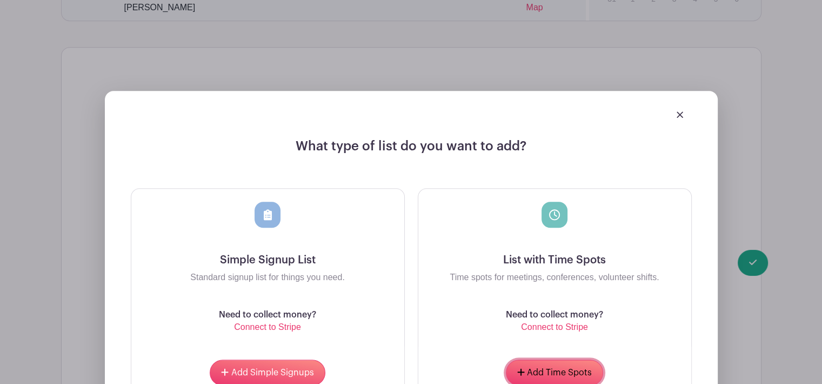
click at [560, 368] on span "Add Time Spots" at bounding box center [559, 372] width 65 height 9
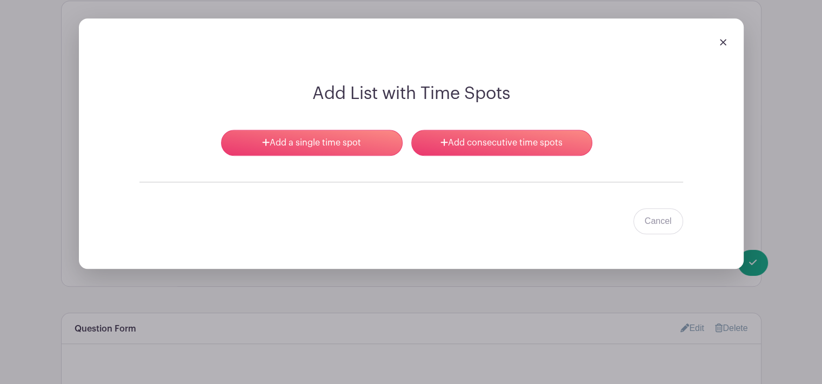
scroll to position [1090, 0]
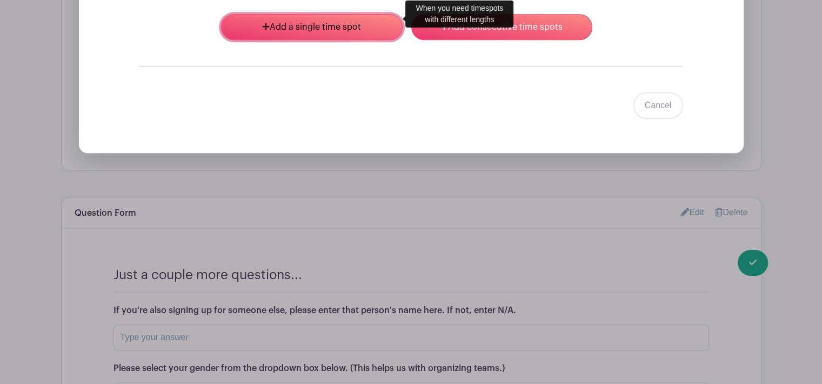
click at [317, 16] on link "Add a single time spot" at bounding box center [311, 27] width 181 height 26
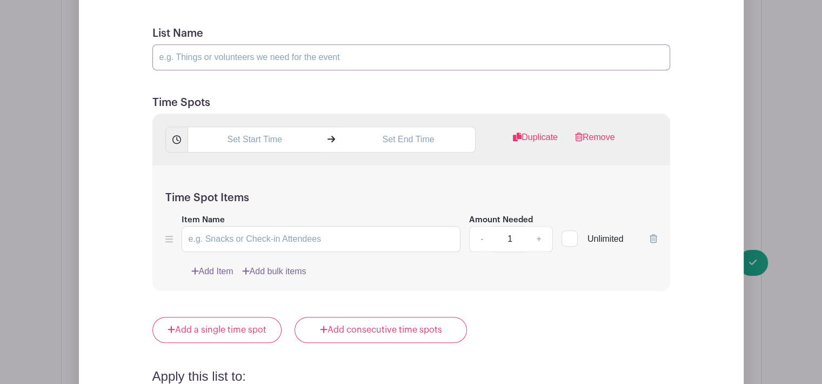
click at [230, 51] on input "List Name" at bounding box center [411, 57] width 518 height 26
type input "[DATE]"
click at [249, 130] on input "text" at bounding box center [255, 140] width 134 height 26
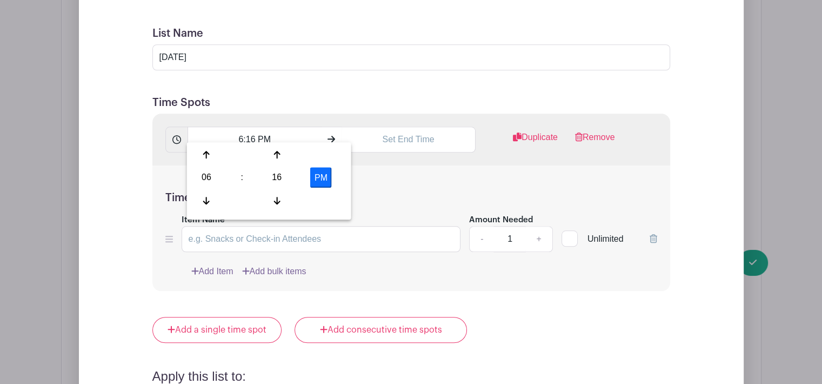
click at [208, 183] on div "06" at bounding box center [206, 177] width 35 height 21
click at [323, 161] on div "03" at bounding box center [327, 154] width 36 height 21
click at [266, 176] on div "16" at bounding box center [277, 177] width 35 height 21
click at [212, 148] on div "00" at bounding box center [207, 154] width 36 height 21
type input "3:00 PM"
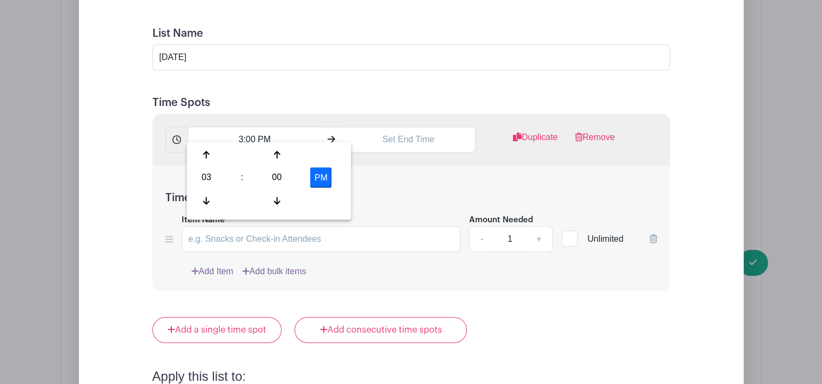
click at [417, 191] on h5 "Time Spot Items" at bounding box center [411, 197] width 492 height 13
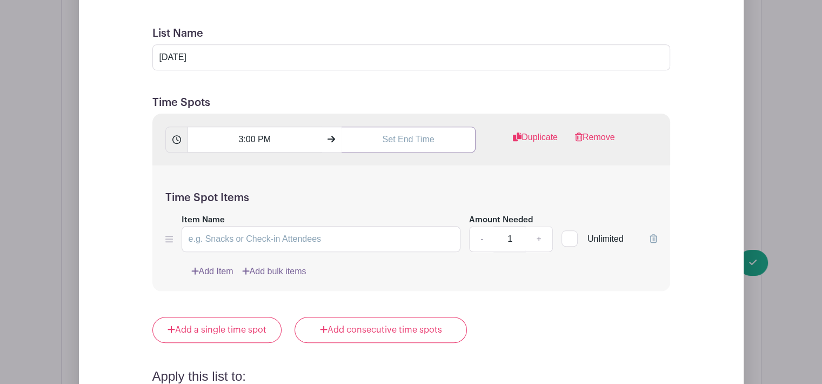
click at [422, 131] on input "text" at bounding box center [409, 140] width 134 height 26
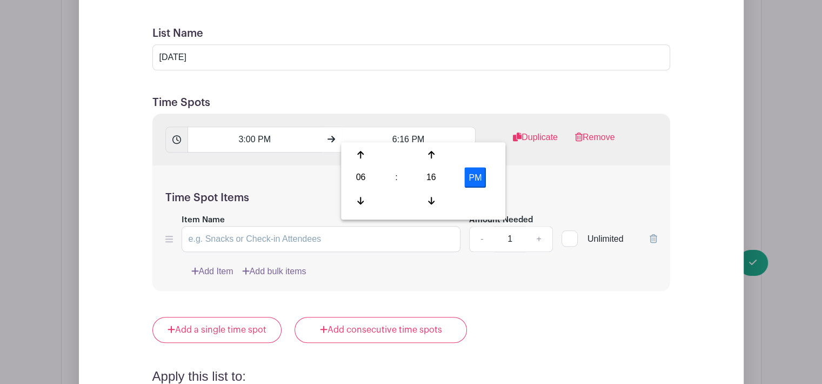
click at [361, 182] on div "06" at bounding box center [360, 177] width 35 height 21
click at [395, 178] on div "05" at bounding box center [401, 177] width 36 height 21
click at [439, 173] on div "16" at bounding box center [431, 177] width 35 height 21
click at [365, 158] on div "00" at bounding box center [361, 154] width 36 height 21
type input "5:00 PM"
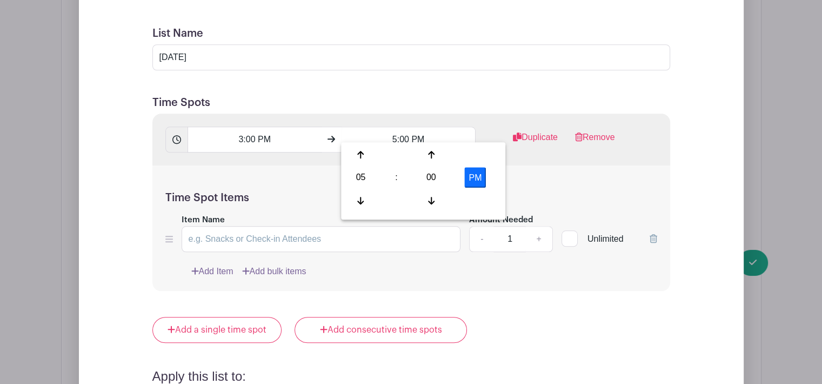
click at [581, 174] on div "Time Spot Items Item Name Amount Needed - 1 + Unlimited Add Item Add bulk items" at bounding box center [411, 228] width 518 height 126
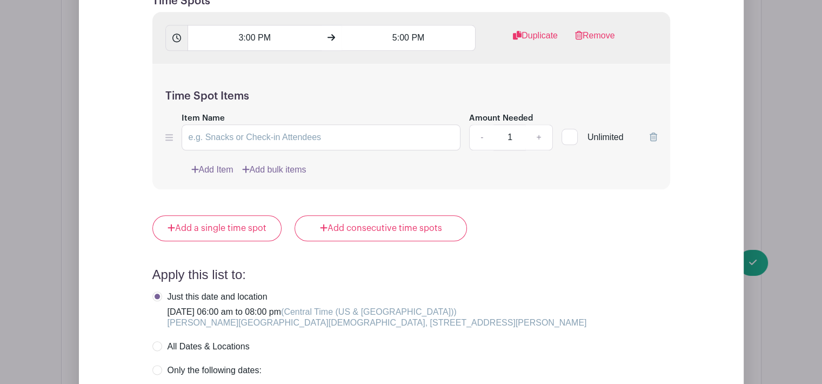
scroll to position [1199, 0]
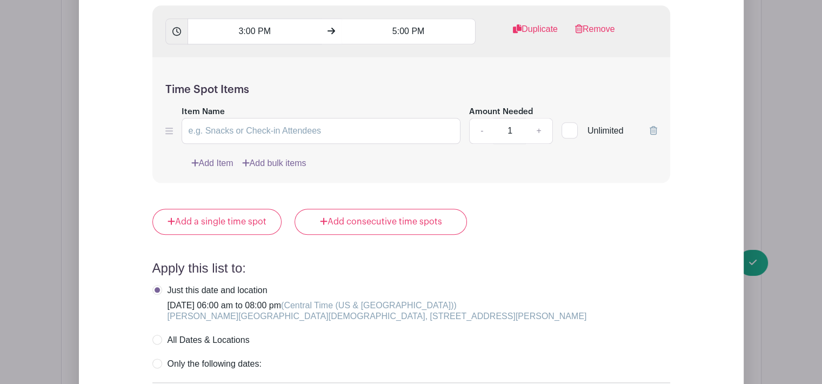
click at [517, 118] on input "1" at bounding box center [510, 131] width 32 height 26
type input "20"
click at [282, 123] on input "Item Name" at bounding box center [322, 131] width 280 height 26
type input "Sorting and Setup Volunteers"
click at [457, 167] on div "Time Spot Items Item Name Sorting and Setup Volunteers Amount Needed - 20 + Unl…" at bounding box center [411, 120] width 518 height 126
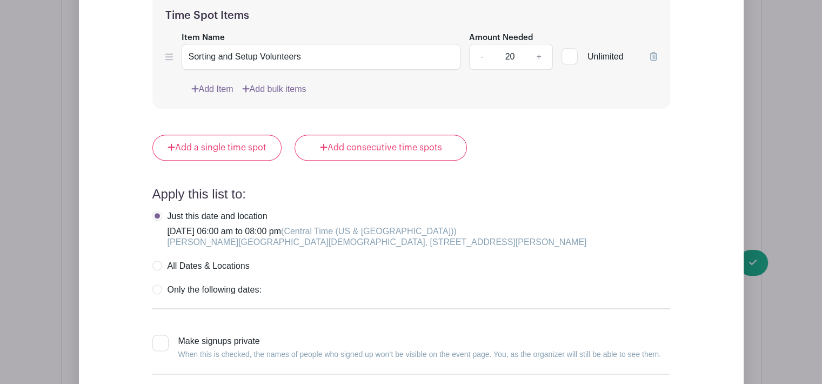
scroll to position [1361, 0]
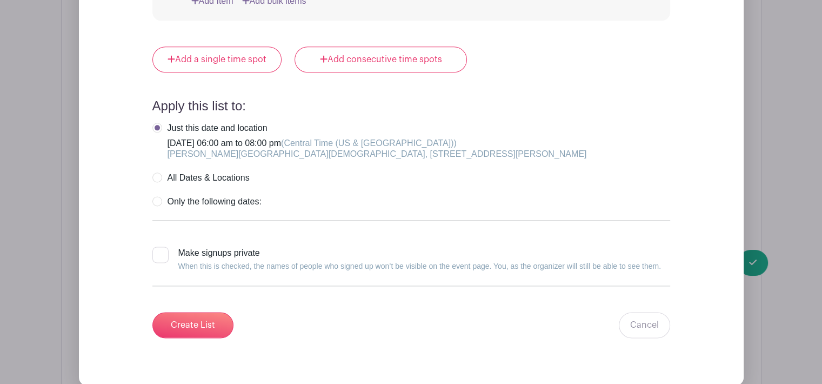
click at [167, 247] on div at bounding box center [160, 255] width 16 height 16
click at [159, 247] on input "Make signups private When this is checked, the names of people who signed up wo…" at bounding box center [155, 250] width 7 height 7
checkbox input "true"
click at [218, 323] on input "Create List" at bounding box center [192, 325] width 81 height 26
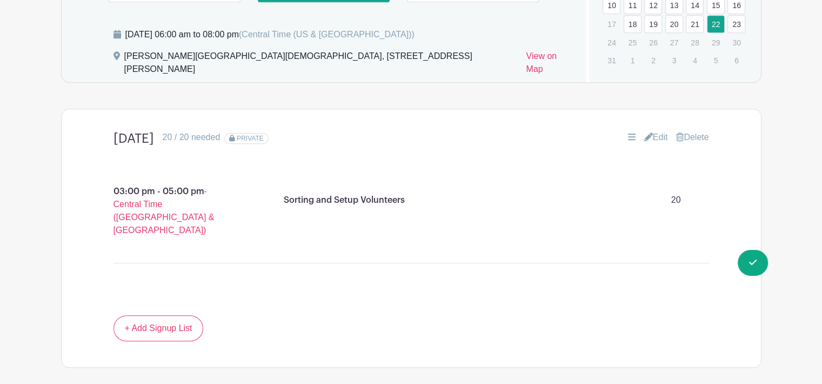
scroll to position [762, 0]
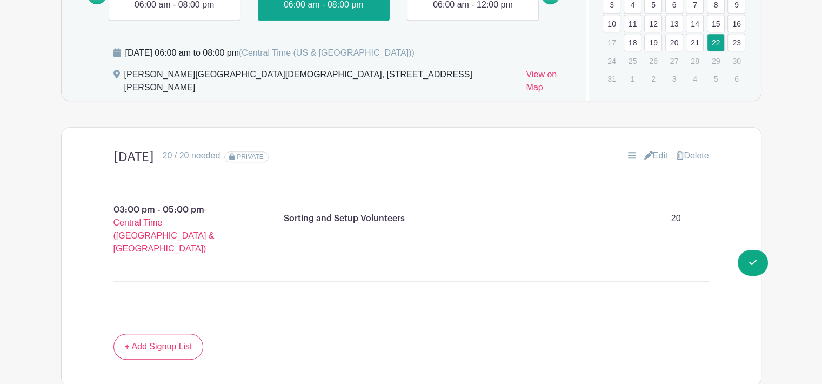
click at [653, 149] on link "Edit" at bounding box center [656, 155] width 24 height 13
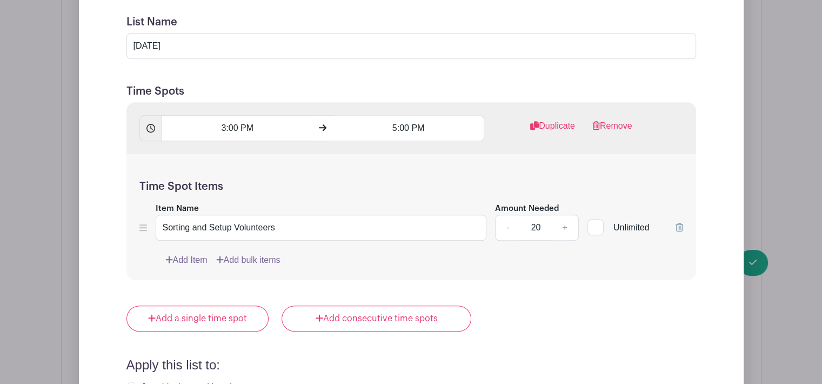
scroll to position [1032, 0]
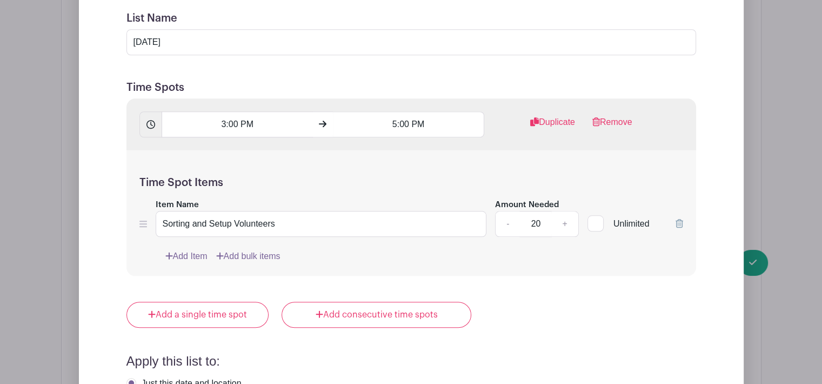
click at [562, 116] on link "Duplicate" at bounding box center [552, 127] width 45 height 22
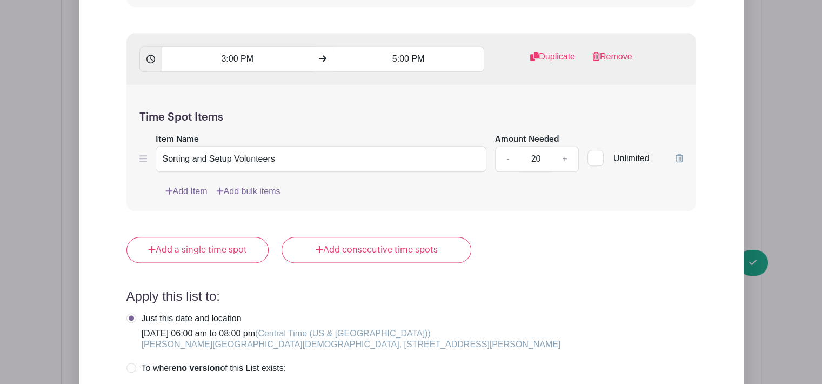
scroll to position [1248, 0]
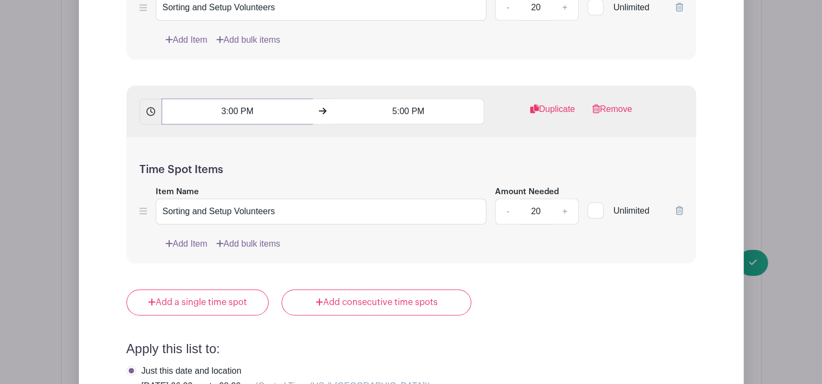
click at [248, 98] on input "3:00 PM" at bounding box center [237, 111] width 151 height 26
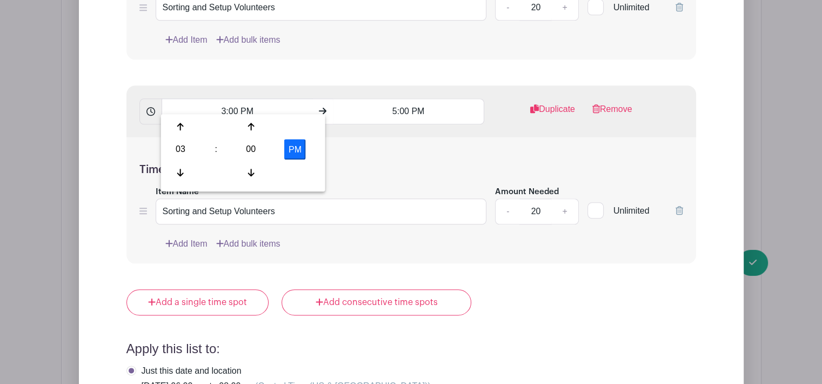
click at [181, 145] on div "03" at bounding box center [180, 149] width 35 height 21
click at [250, 152] on div "06" at bounding box center [261, 149] width 36 height 21
type input "6:00 PM"
click at [407, 106] on input "5:00 PM" at bounding box center [408, 111] width 151 height 26
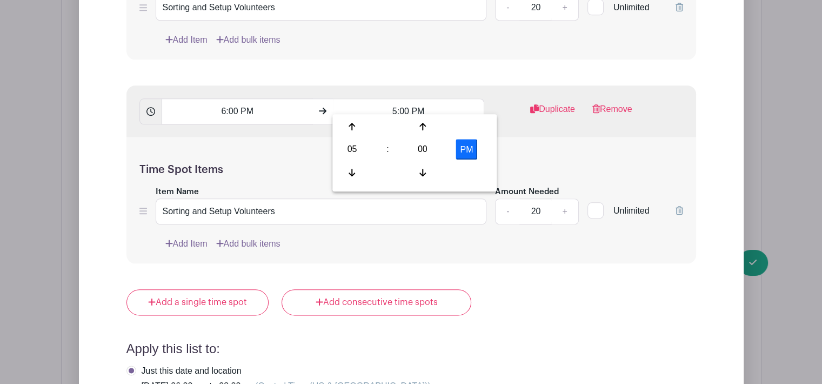
click at [355, 155] on div "05" at bounding box center [352, 149] width 35 height 21
click at [350, 175] on div "08" at bounding box center [353, 172] width 36 height 21
type input "8:00 PM"
click at [532, 137] on div "Time Spot Items Item Name Sorting and Setup Volunteers Amount Needed - 20 + Unl…" at bounding box center [412, 200] width 570 height 126
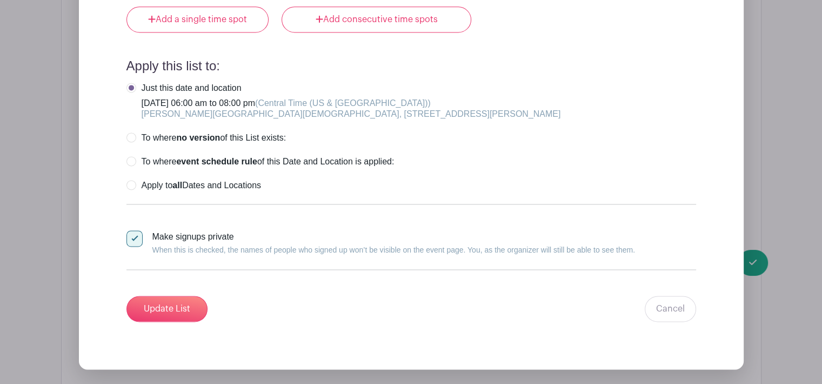
scroll to position [1573, 0]
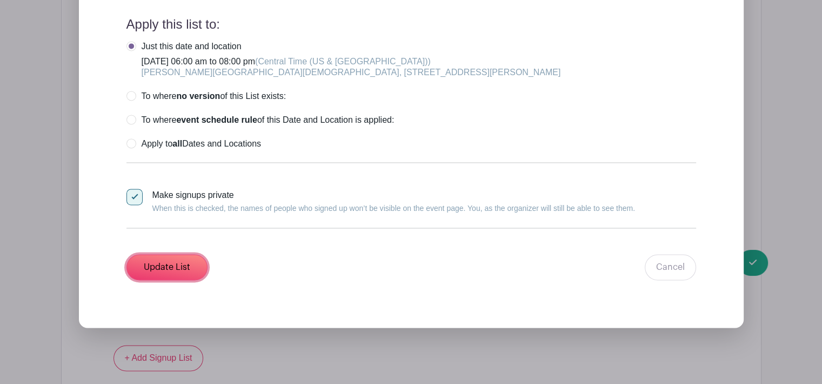
click at [167, 254] on input "Update List" at bounding box center [167, 267] width 81 height 26
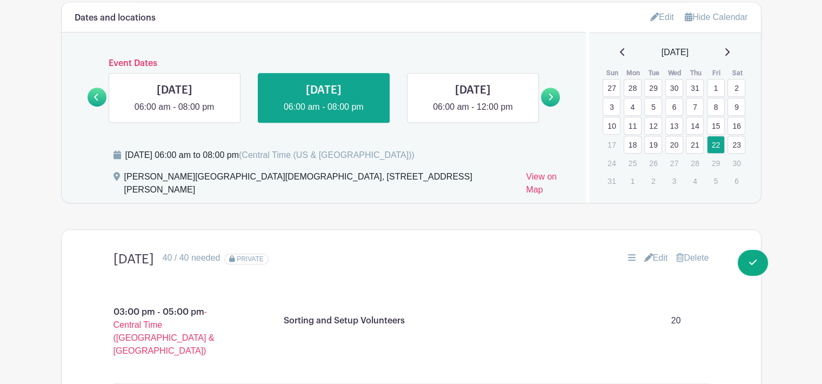
scroll to position [571, 0]
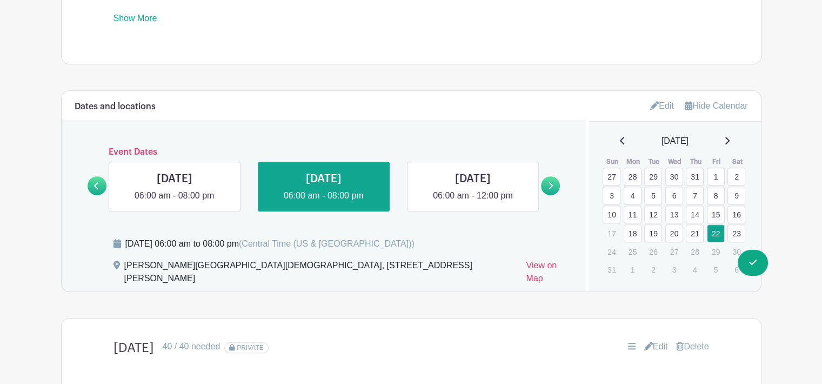
click at [473, 202] on link at bounding box center [473, 202] width 0 height 0
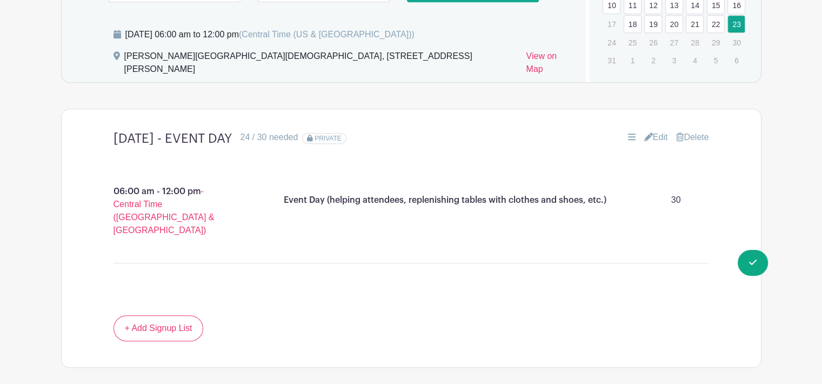
scroll to position [841, 0]
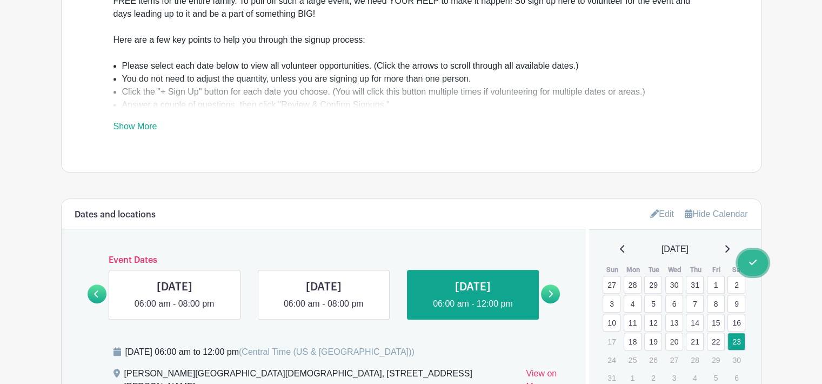
click at [0, 0] on span "Switch to Signup Mode" at bounding box center [0, 0] width 0 height 0
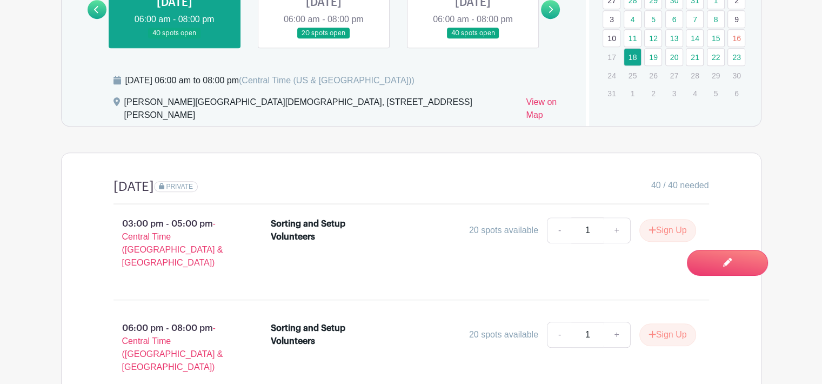
scroll to position [703, 0]
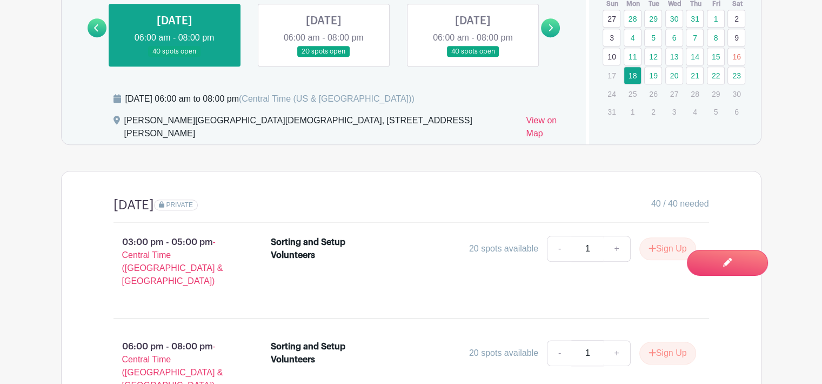
click at [324, 57] on link at bounding box center [324, 57] width 0 height 0
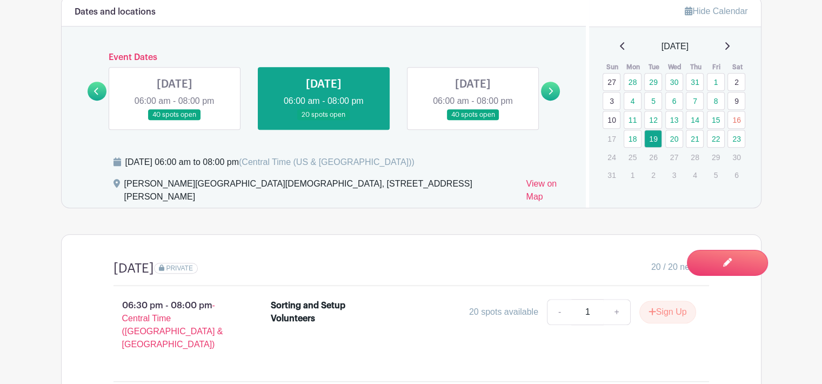
scroll to position [595, 0]
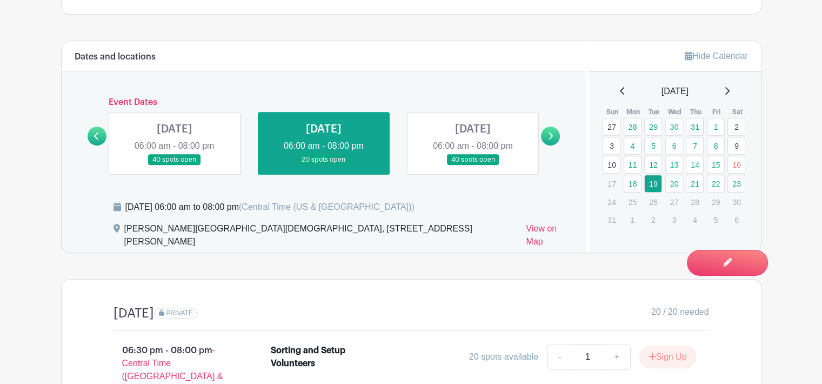
click at [473, 165] on link at bounding box center [473, 165] width 0 height 0
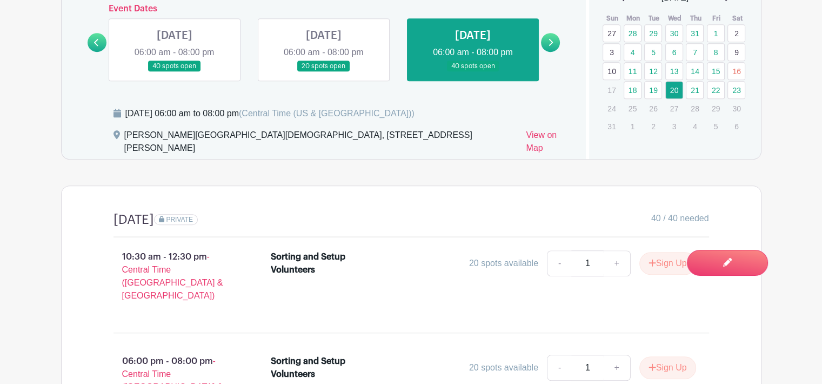
scroll to position [595, 0]
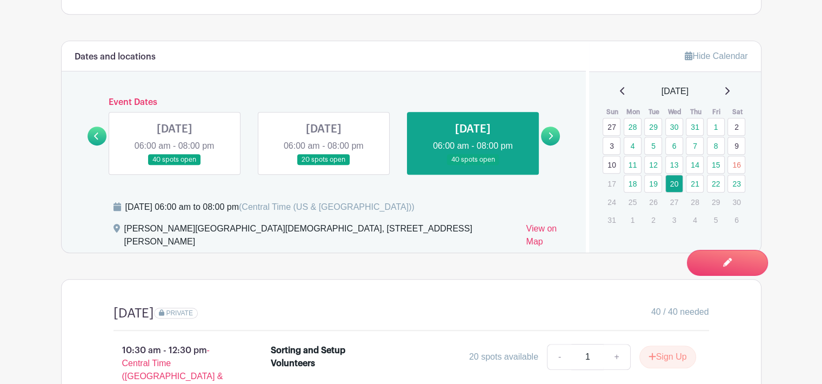
click at [550, 132] on icon at bounding box center [550, 136] width 5 height 8
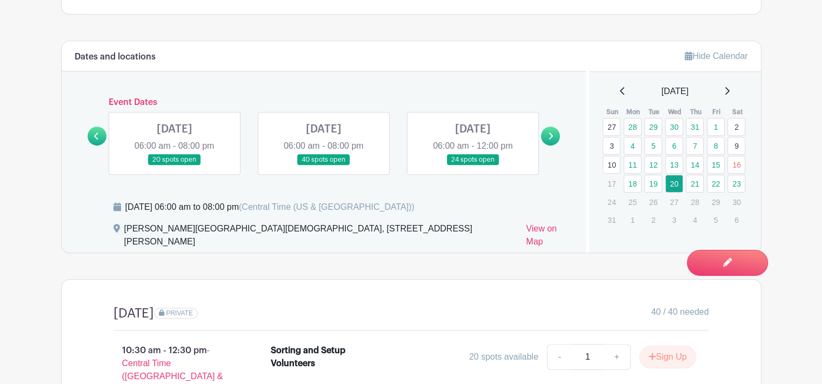
click at [175, 165] on link at bounding box center [175, 165] width 0 height 0
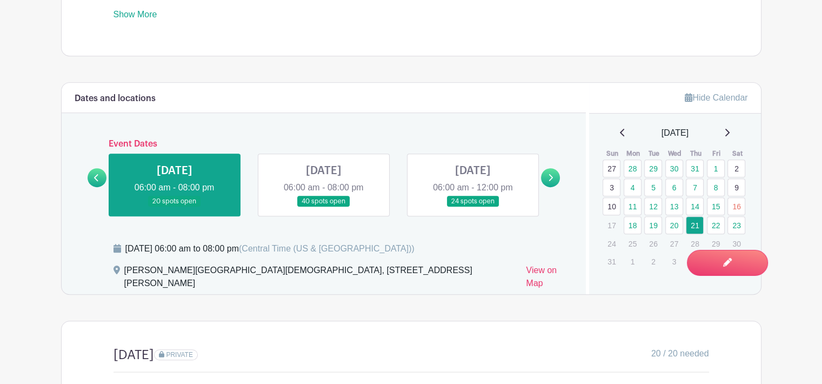
scroll to position [541, 0]
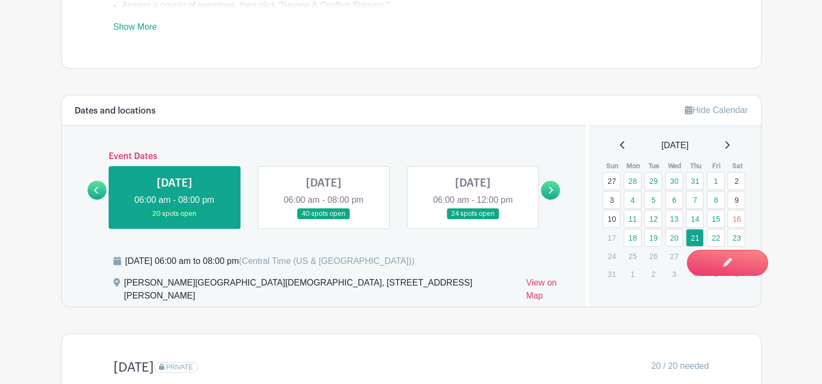
click at [324, 220] on link at bounding box center [324, 220] width 0 height 0
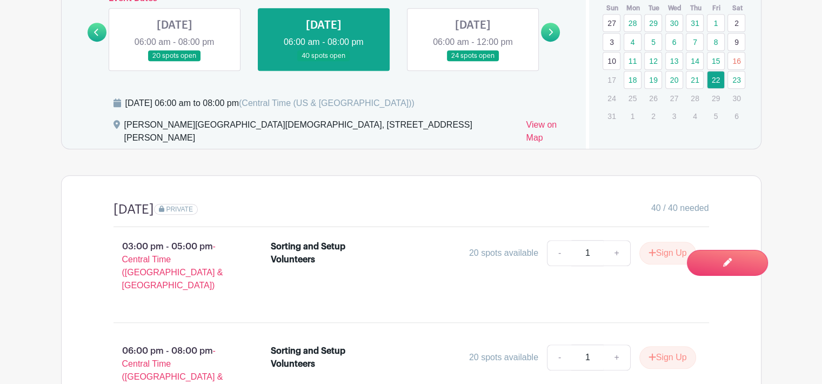
scroll to position [649, 0]
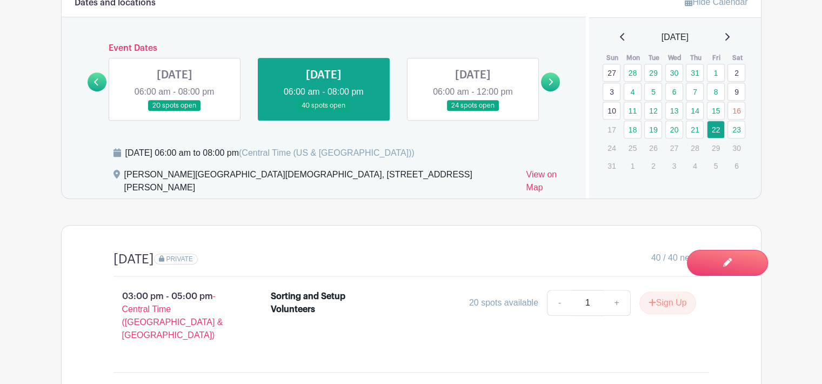
click at [473, 111] on link at bounding box center [473, 111] width 0 height 0
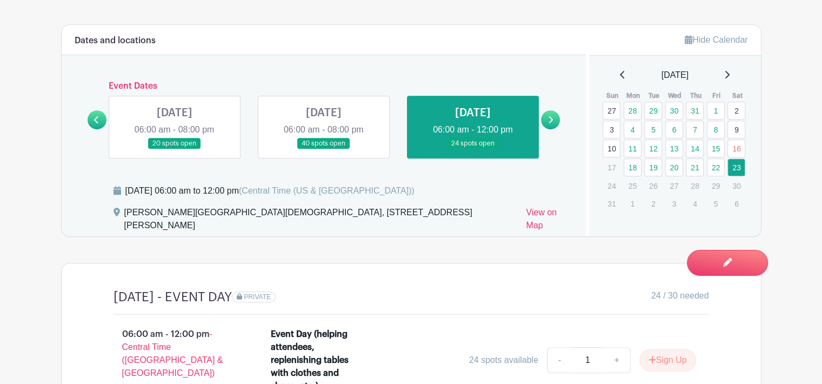
scroll to position [595, 0]
